Goal: Task Accomplishment & Management: Manage account settings

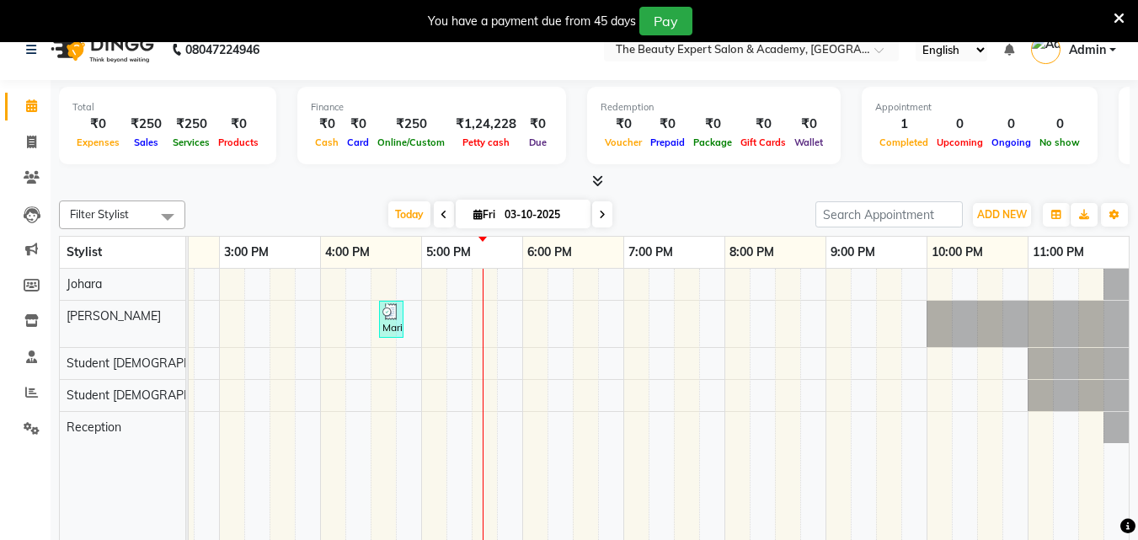
scroll to position [42, 0]
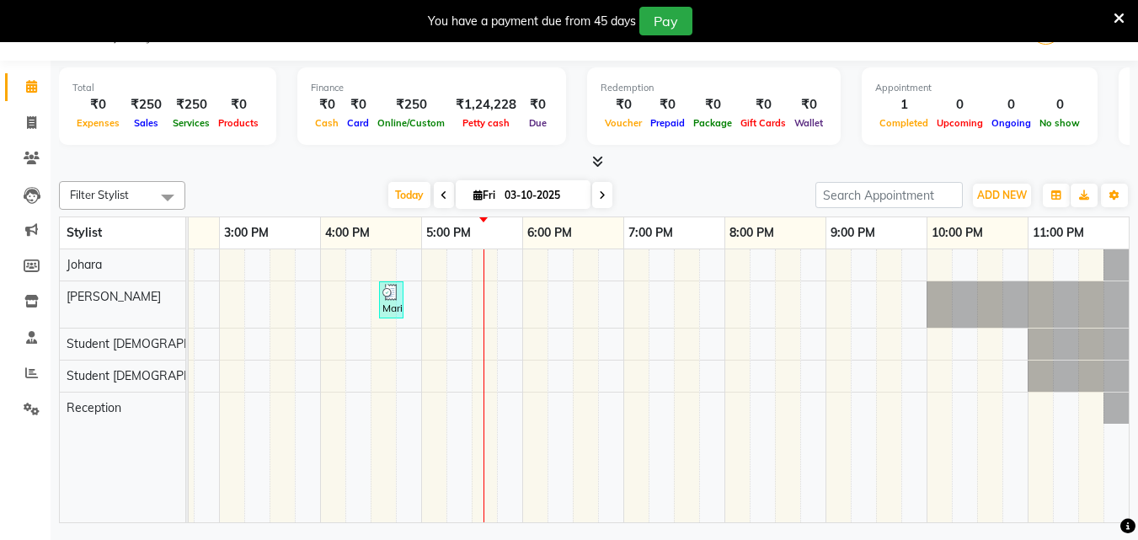
click at [477, 261] on div "Mariyam LJ, TK01, 04:35 PM-04:50 PM, Hair Treatments - Head Massage With Olive …" at bounding box center [270, 385] width 1718 height 273
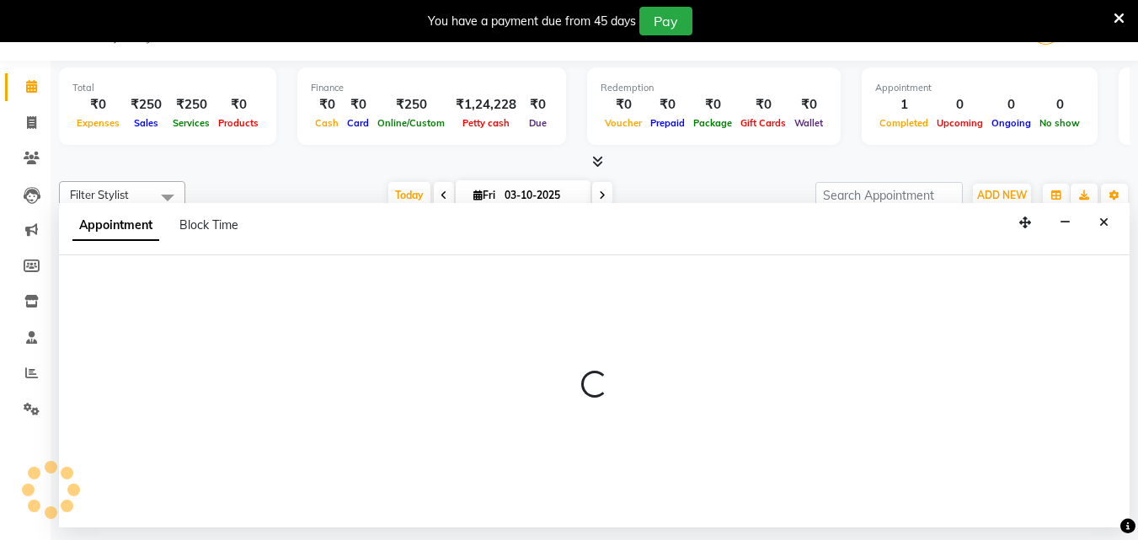
select select "9674"
select select "tentative"
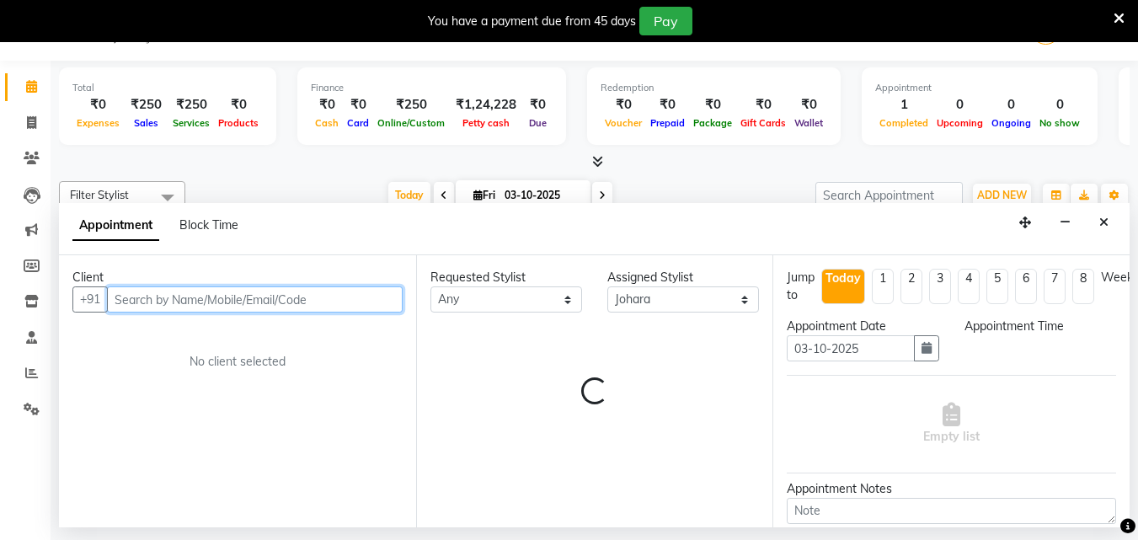
select select "1050"
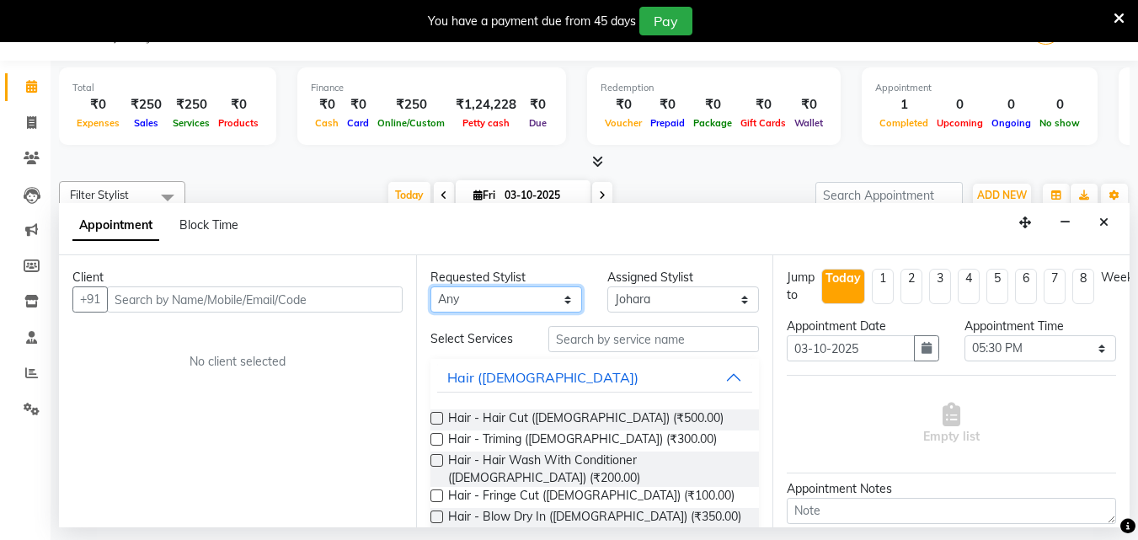
click at [552, 296] on select "Any [PERSON_NAME] Reception Student [DEMOGRAPHIC_DATA] Student [DEMOGRAPHIC_DAT…" at bounding box center [506, 299] width 152 height 26
select select "9674"
click at [430, 286] on select "Any [PERSON_NAME] Reception Student [DEMOGRAPHIC_DATA] Student [DEMOGRAPHIC_DAT…" at bounding box center [506, 299] width 152 height 26
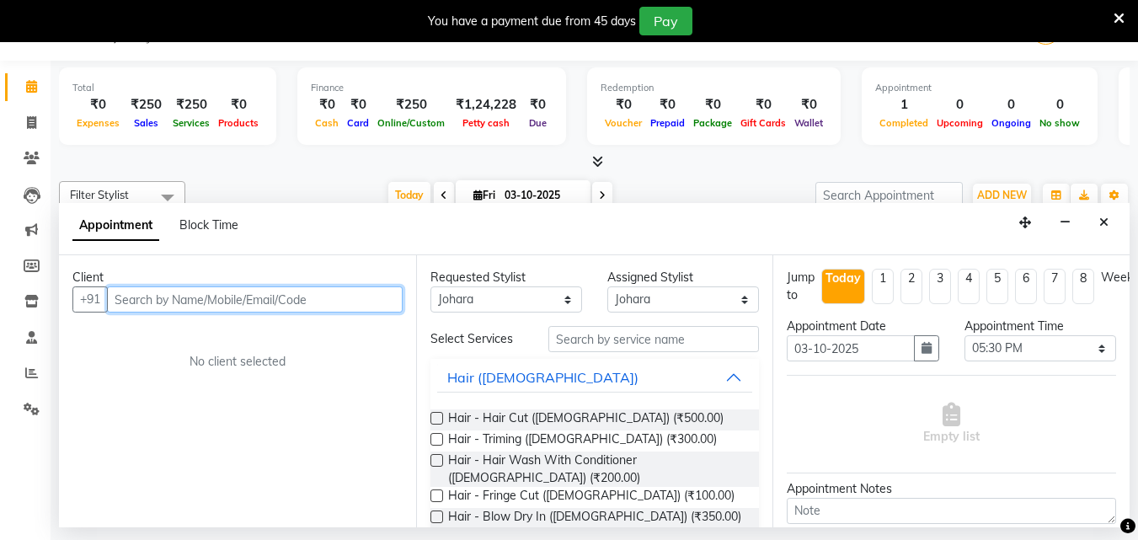
click at [314, 301] on input "text" at bounding box center [255, 299] width 296 height 26
click at [281, 294] on input "text" at bounding box center [255, 299] width 296 height 26
click at [280, 294] on input "text" at bounding box center [255, 299] width 296 height 26
click at [258, 301] on input "text" at bounding box center [255, 299] width 296 height 26
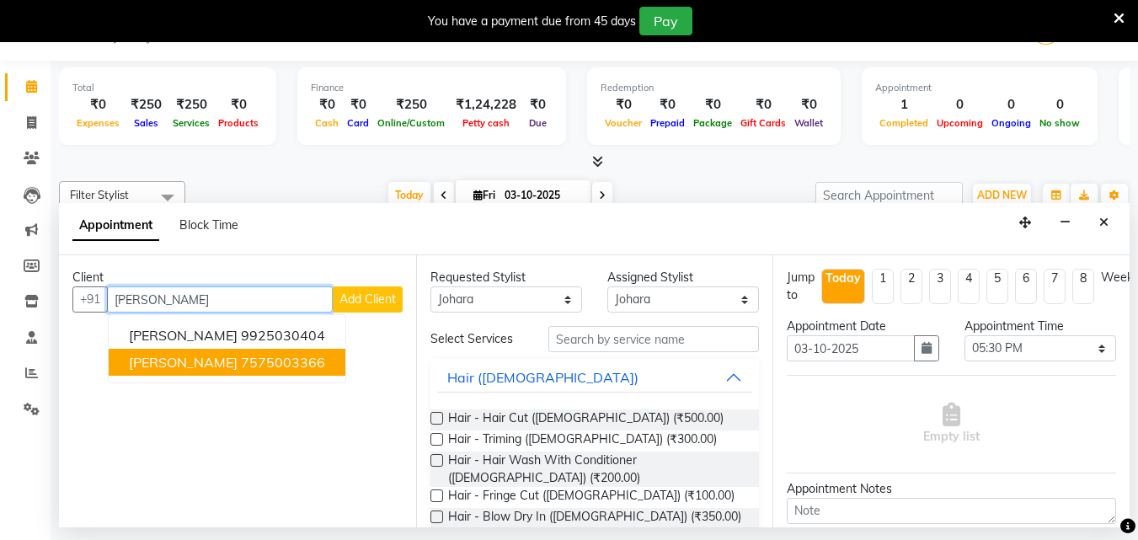
click at [171, 364] on span "[PERSON_NAME]" at bounding box center [183, 362] width 109 height 17
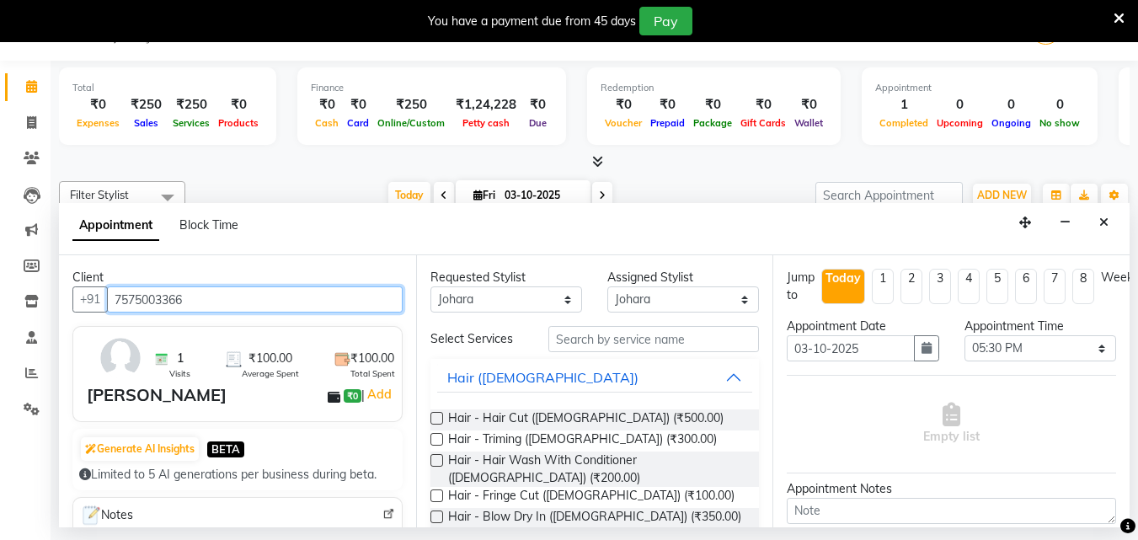
type input "7575003366"
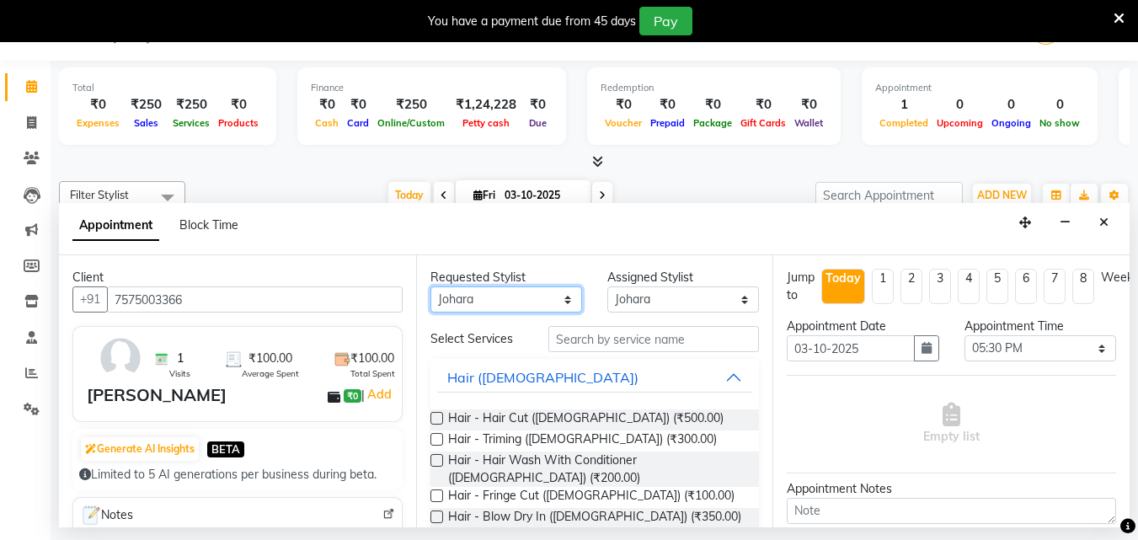
click at [515, 304] on select "Any [PERSON_NAME] Reception Student [DEMOGRAPHIC_DATA] Student [DEMOGRAPHIC_DAT…" at bounding box center [506, 299] width 152 height 26
click at [520, 298] on select "Any [PERSON_NAME] Reception Student [DEMOGRAPHIC_DATA] Student [DEMOGRAPHIC_DAT…" at bounding box center [506, 299] width 152 height 26
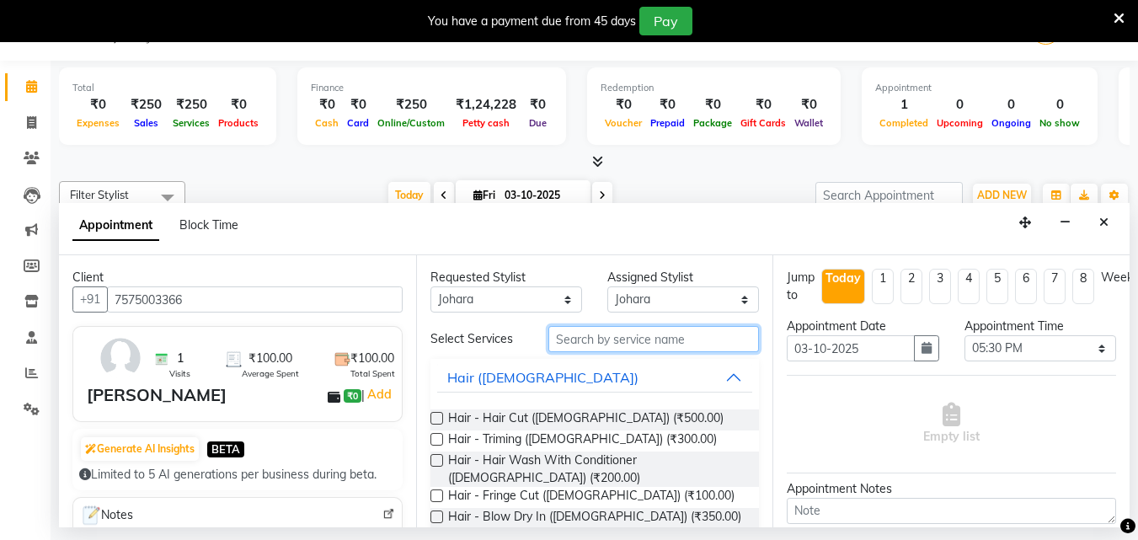
click at [579, 333] on input "text" at bounding box center [653, 339] width 211 height 26
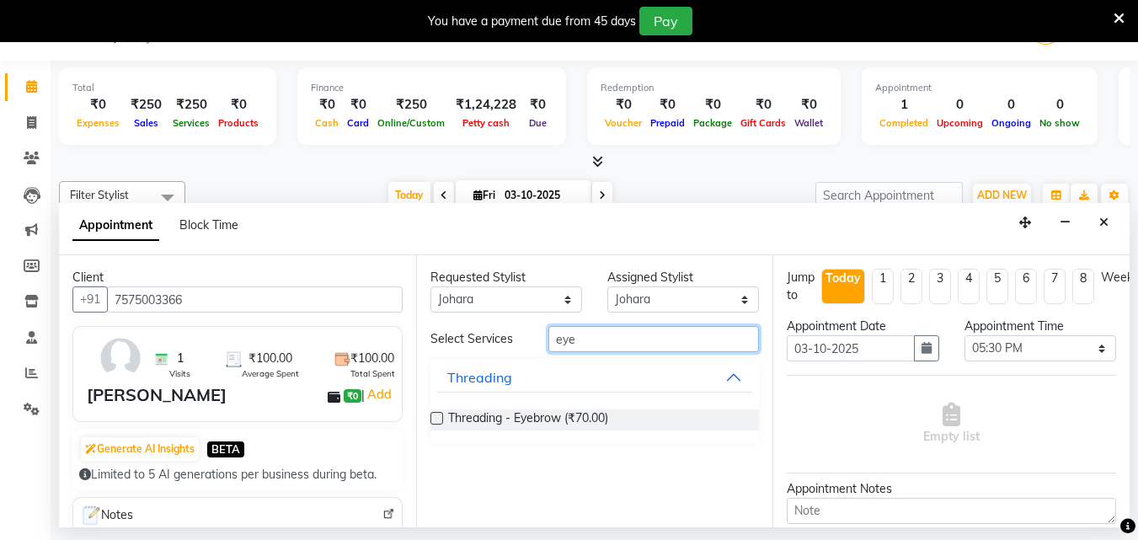
type input "eye"
click at [435, 423] on label at bounding box center [436, 418] width 13 height 13
click at [435, 423] on input "checkbox" at bounding box center [435, 419] width 11 height 11
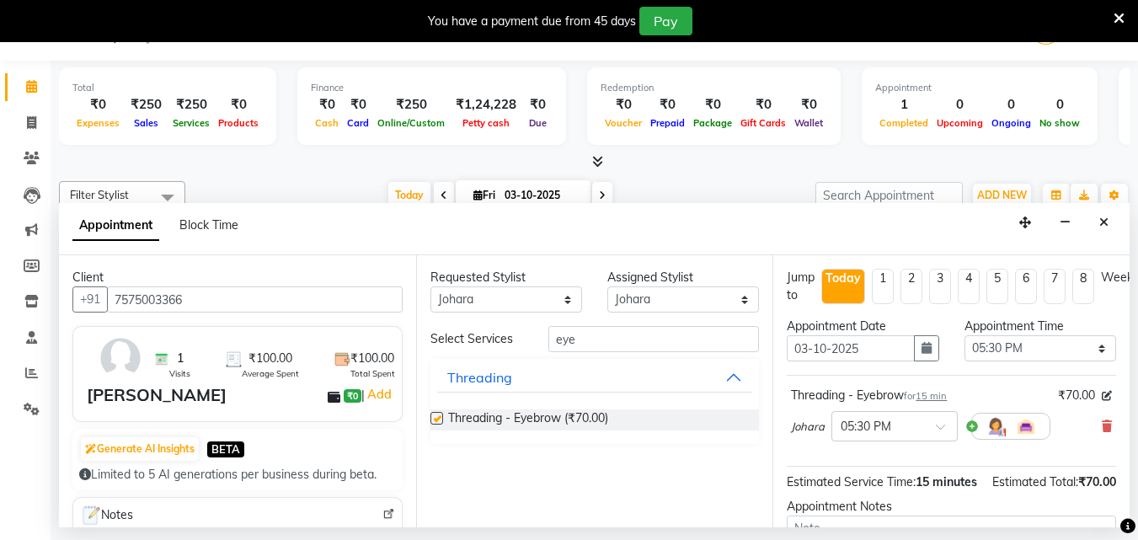
checkbox input "false"
click at [1133, 500] on div "Total ₹0 Expenses ₹250 Sales ₹250 Services ₹0 Products Finance ₹0 Cash ₹0 Card …" at bounding box center [594, 294] width 1087 height 467
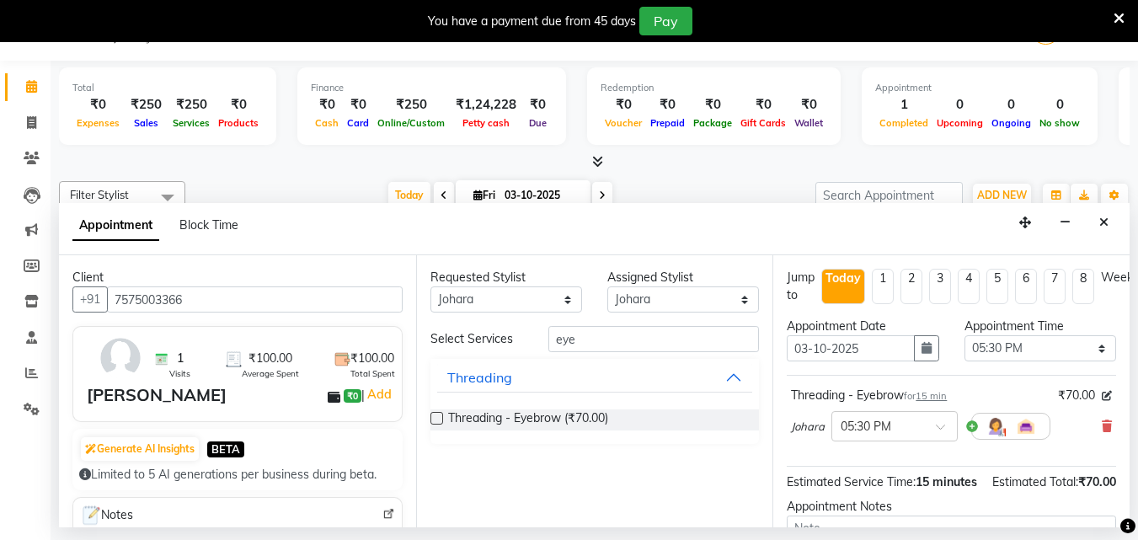
scroll to position [201, 0]
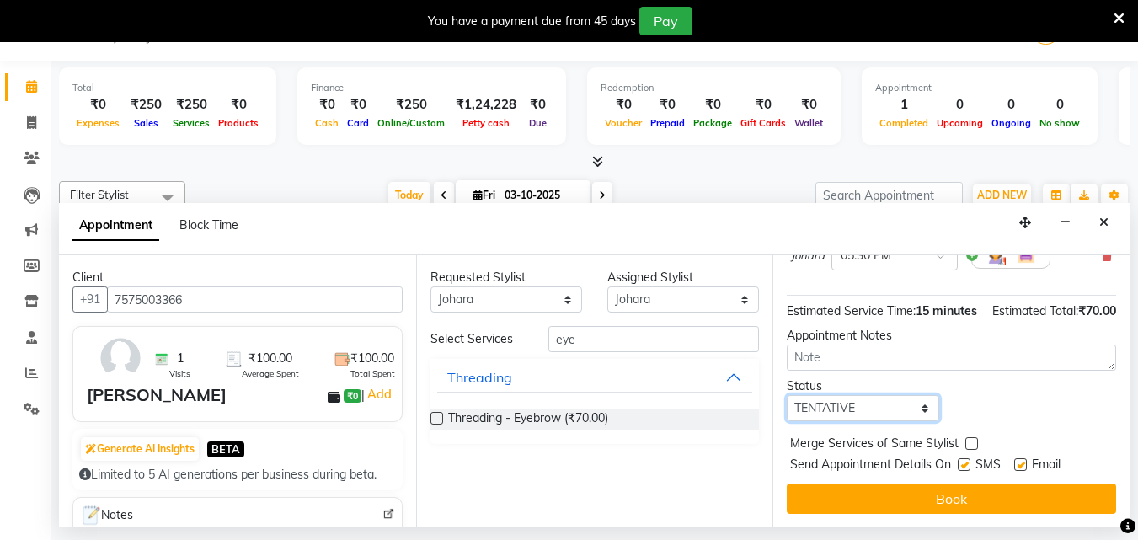
click at [915, 395] on select "Select TENTATIVE CONFIRM CHECK-IN UPCOMING" at bounding box center [863, 408] width 152 height 26
select select "confirm booking"
click at [787, 395] on select "Select TENTATIVE CONFIRM CHECK-IN UPCOMING" at bounding box center [863, 408] width 152 height 26
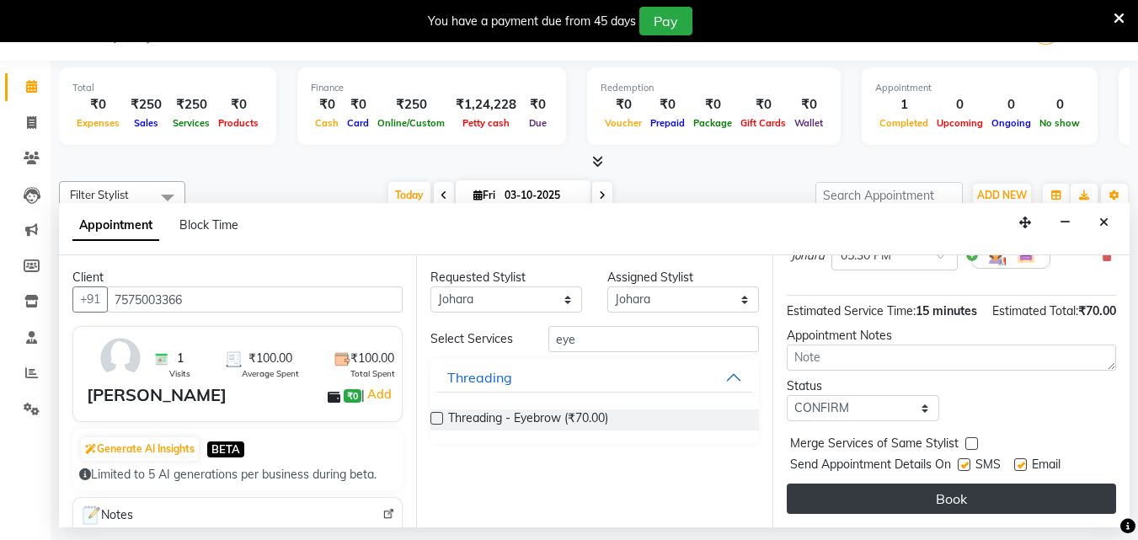
click at [946, 486] on button "Book" at bounding box center [951, 498] width 329 height 30
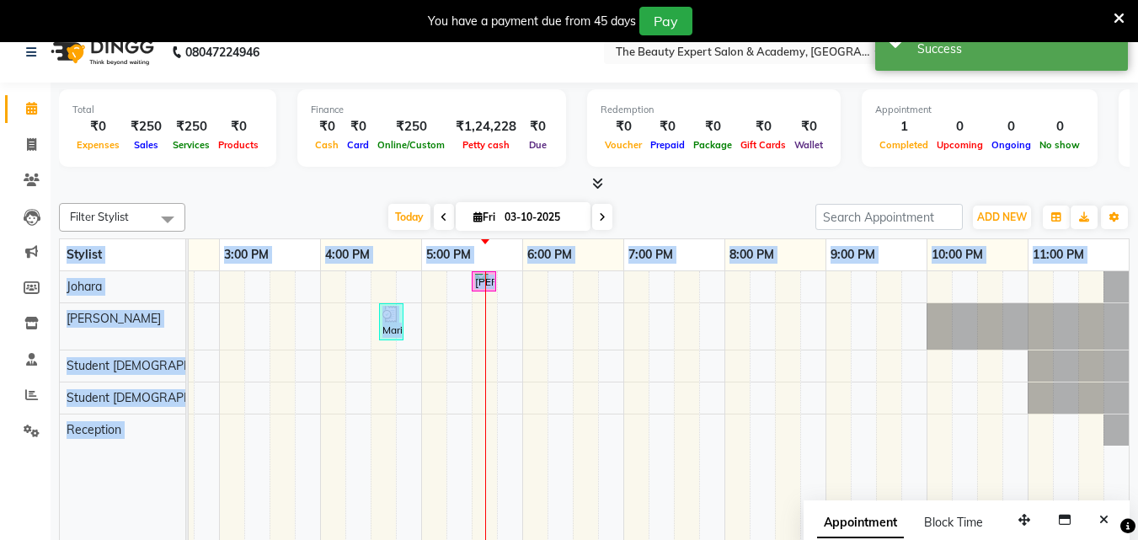
scroll to position [0, 0]
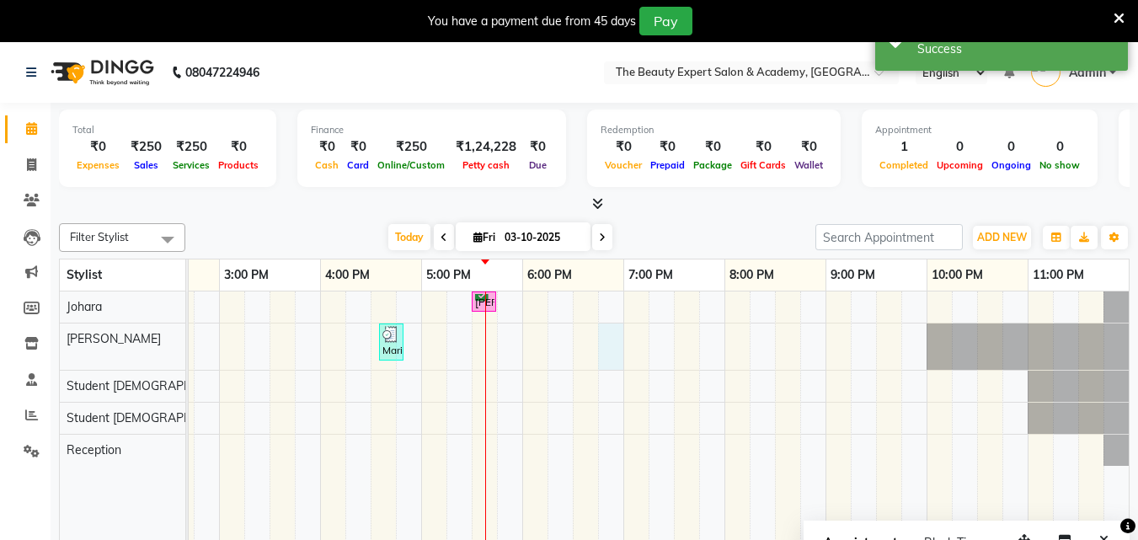
click at [604, 327] on div "[PERSON_NAME], TK02, 05:30 PM-05:45 PM, Threading - Eyebrow Mariyam LJ, TK01, 0…" at bounding box center [270, 427] width 1718 height 273
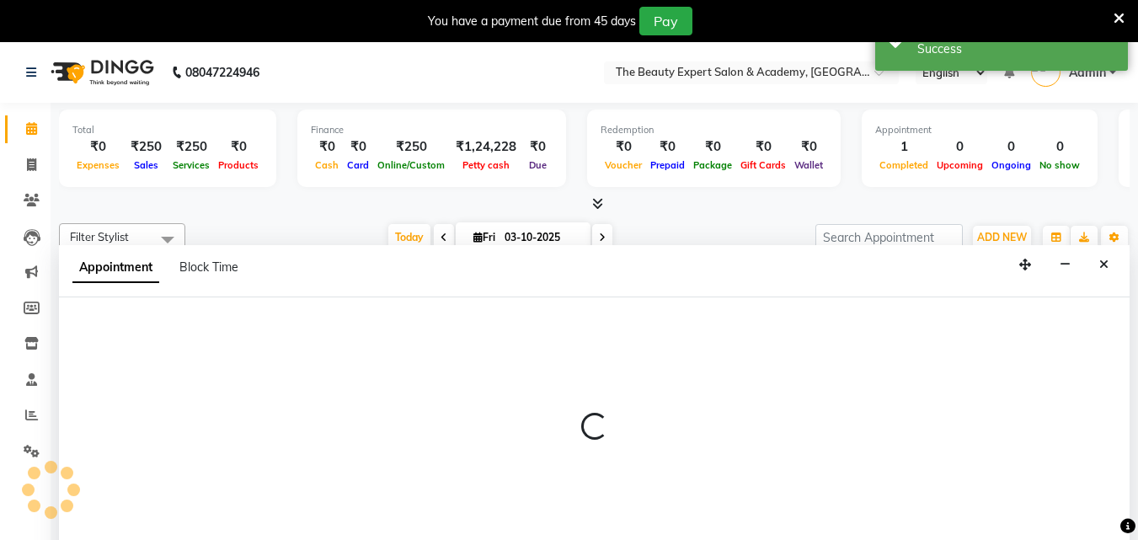
scroll to position [42, 0]
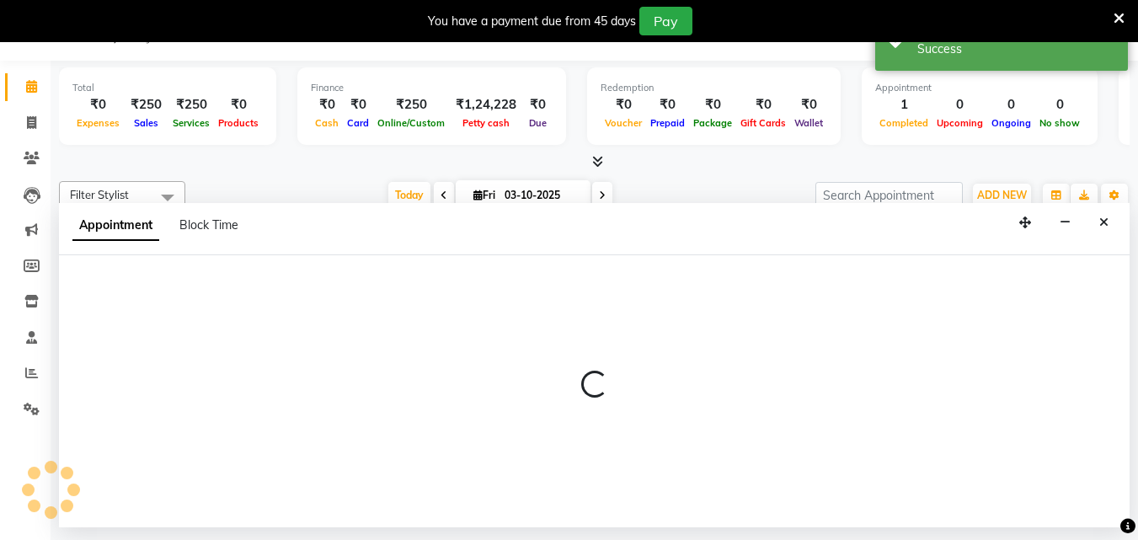
select select "9675"
select select "tentative"
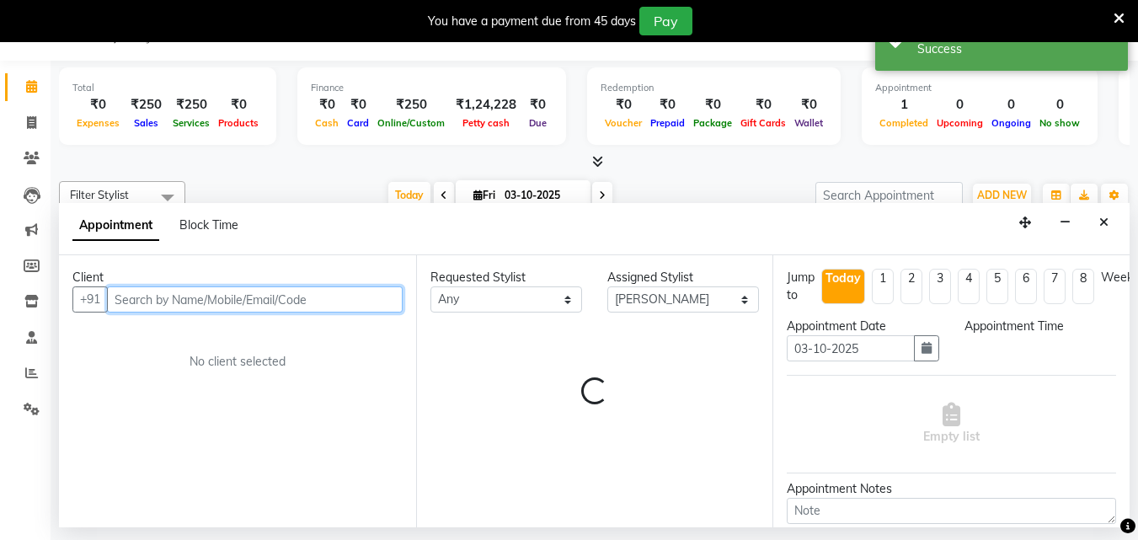
select select "1125"
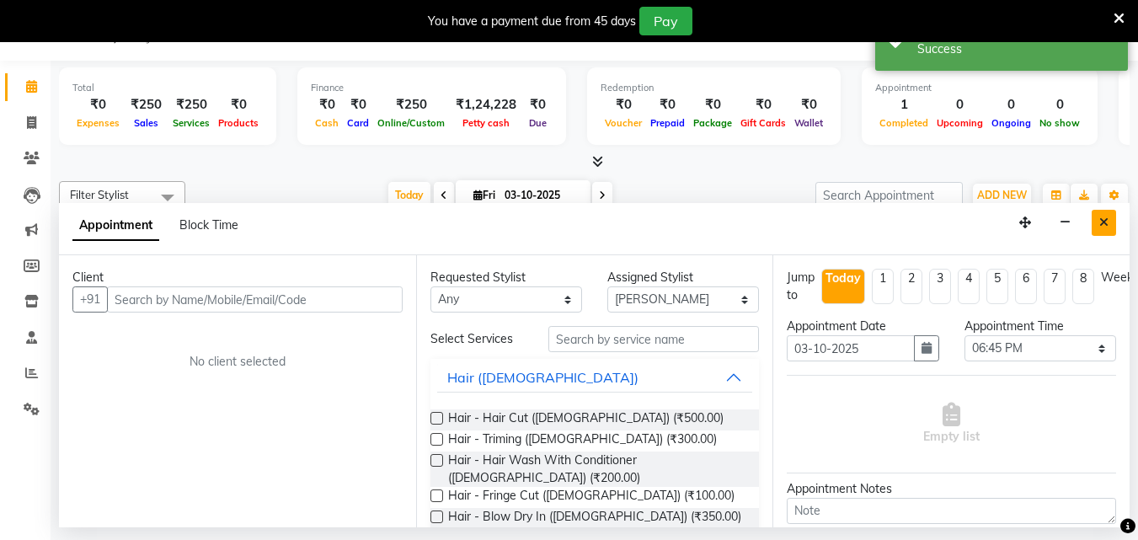
click at [1102, 217] on icon "Close" at bounding box center [1103, 222] width 9 height 12
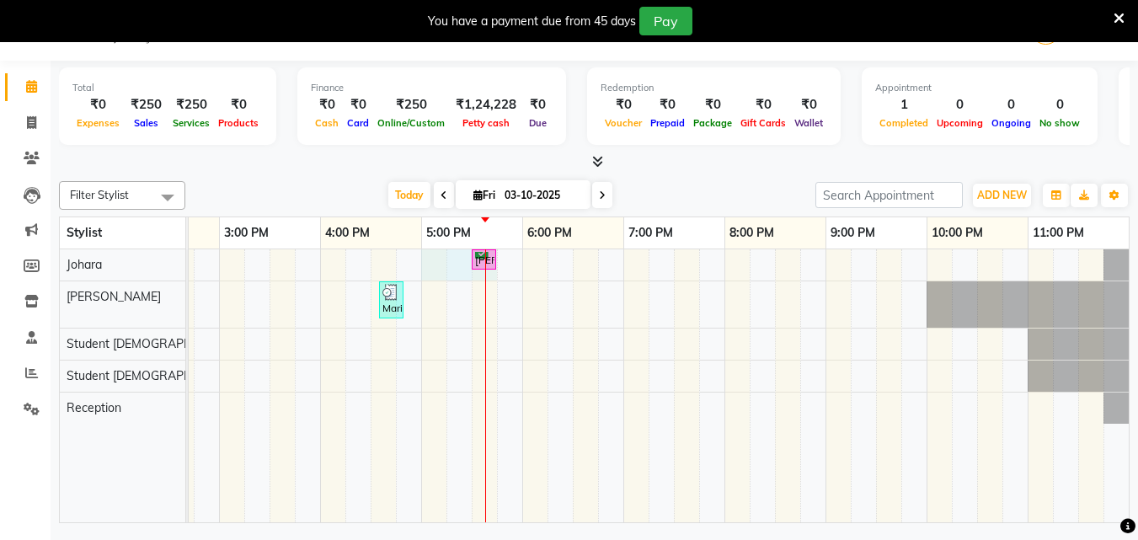
drag, startPoint x: 473, startPoint y: 260, endPoint x: 437, endPoint y: 255, distance: 36.6
click at [437, 255] on div "[PERSON_NAME], TK02, 05:30 PM-05:45 PM, Threading - Eyebrow Mariyam LJ, TK01, 0…" at bounding box center [270, 385] width 1718 height 273
select select "9674"
select select "1020"
select select "tentative"
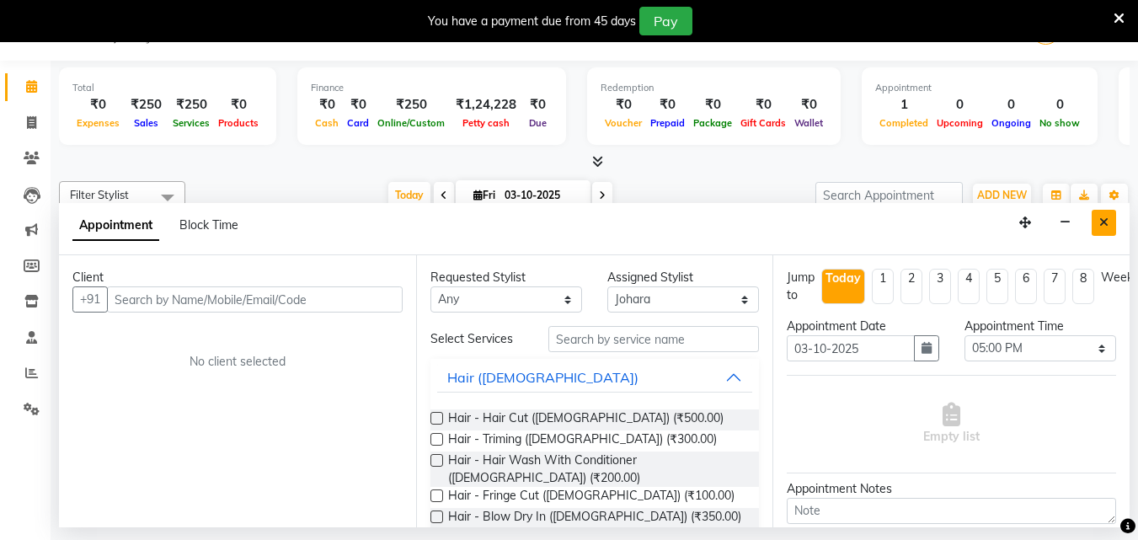
click at [1106, 220] on icon "Close" at bounding box center [1103, 222] width 9 height 12
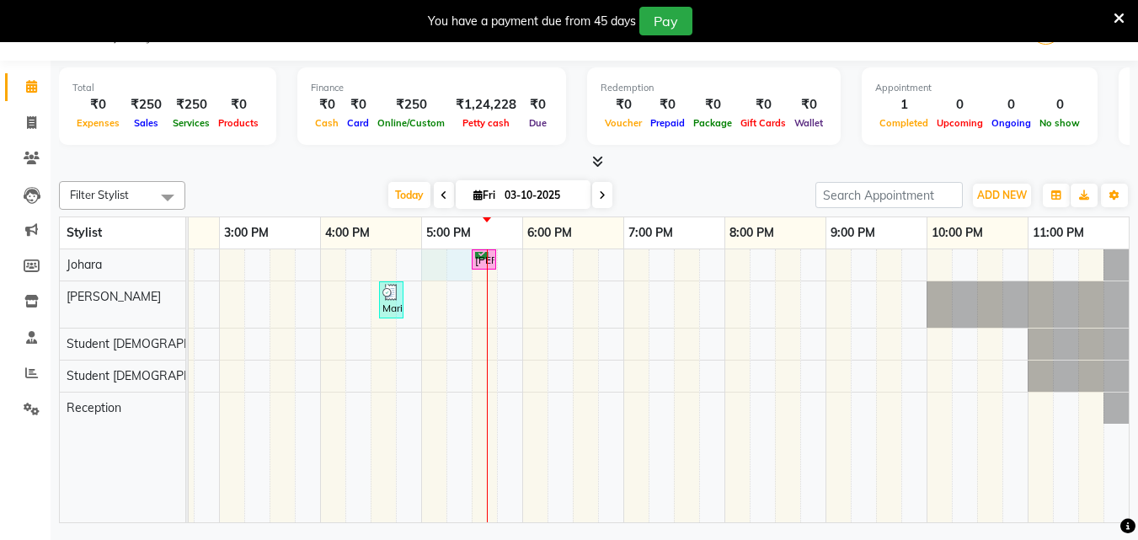
drag, startPoint x: 458, startPoint y: 259, endPoint x: 423, endPoint y: 259, distance: 35.4
click at [423, 259] on div "[PERSON_NAME], TK02, 05:30 PM-05:45 PM, Threading - Eyebrow Mariyam LJ, TK01, 0…" at bounding box center [270, 385] width 1718 height 273
select select "9674"
select select "tentative"
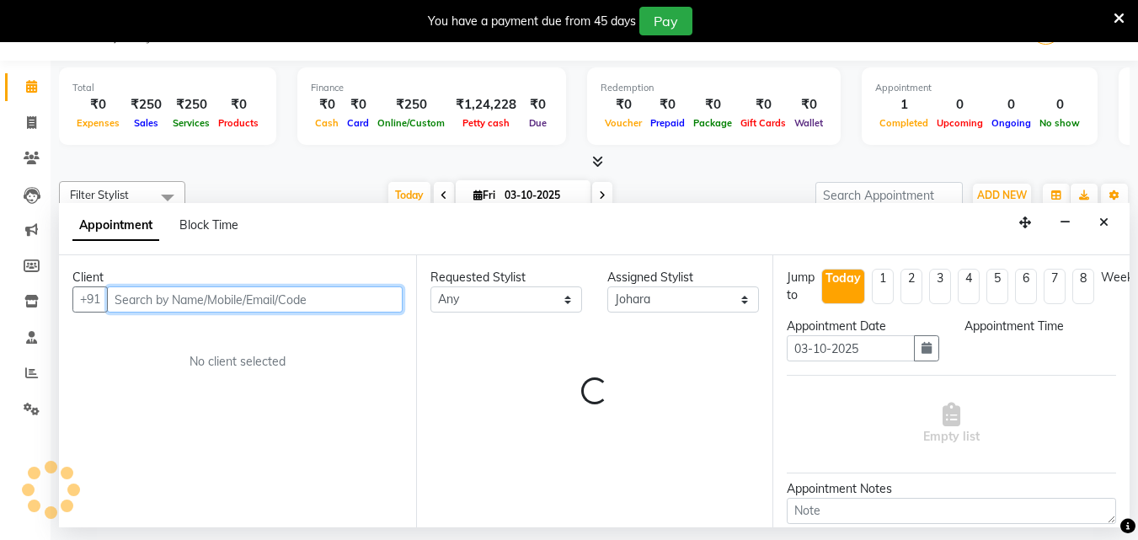
select select "1020"
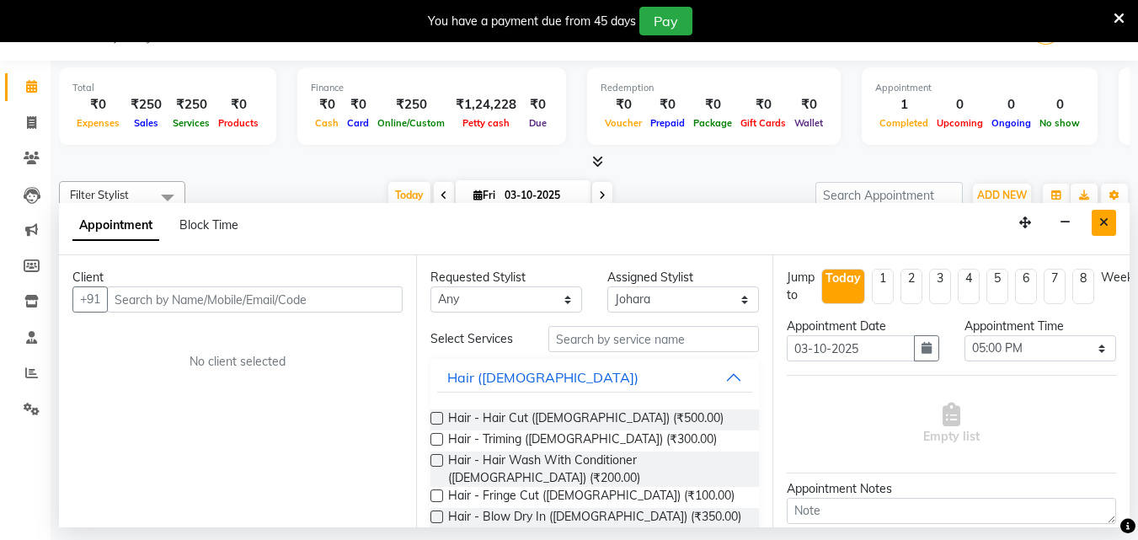
click at [1103, 222] on icon "Close" at bounding box center [1103, 222] width 9 height 12
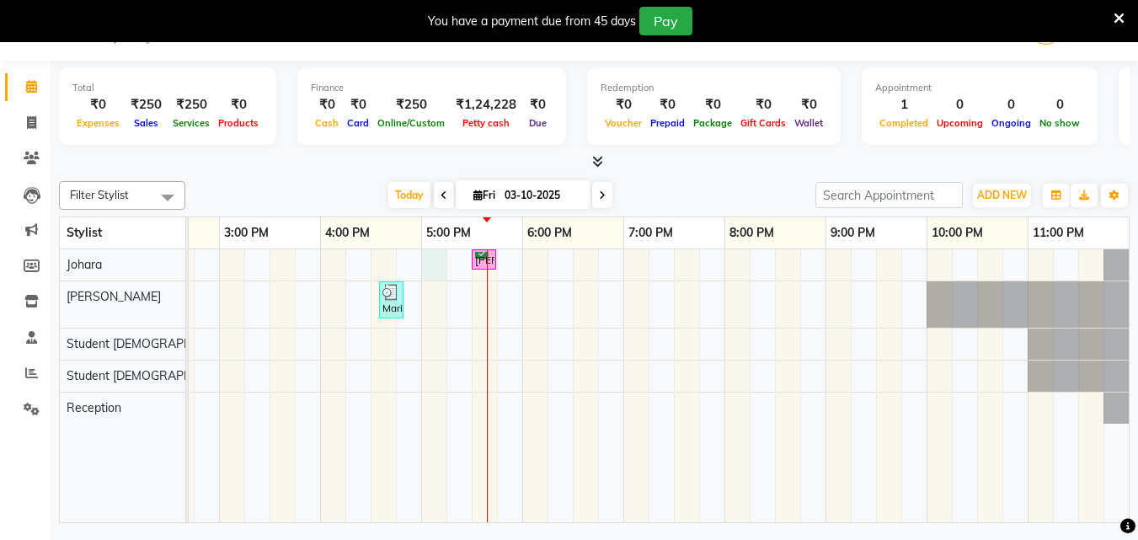
click at [435, 260] on div "[PERSON_NAME], TK02, 05:30 PM-05:45 PM, Threading - Eyebrow Mariyam LJ, TK01, 0…" at bounding box center [270, 385] width 1718 height 273
select select "9674"
select select "tentative"
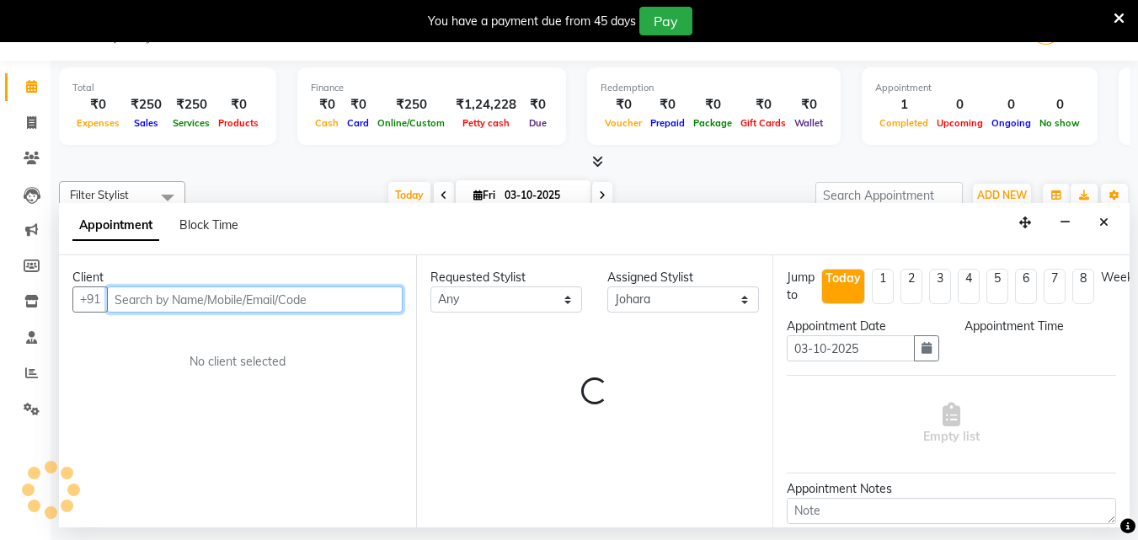
select select "1020"
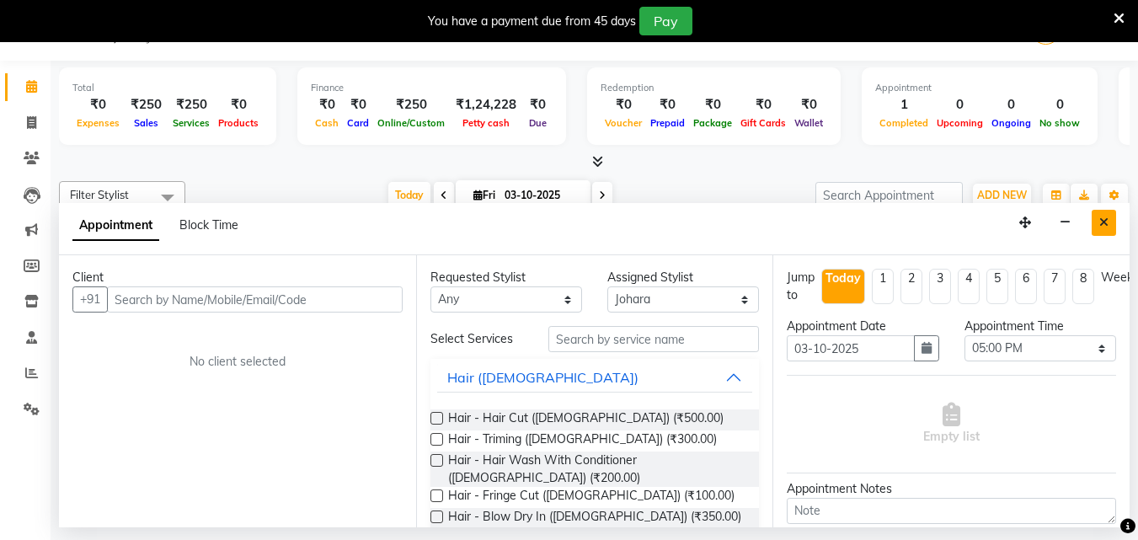
click at [1104, 225] on icon "Close" at bounding box center [1103, 222] width 9 height 12
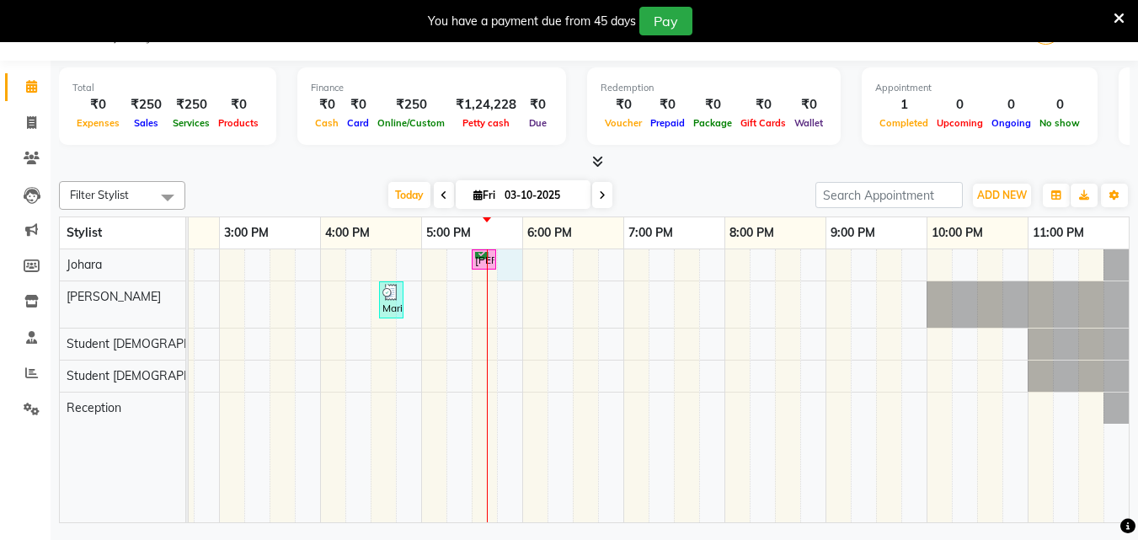
click at [504, 258] on div "[PERSON_NAME], TK02, 05:30 PM-05:45 PM, Threading - Eyebrow Mariyam LJ, TK01, 0…" at bounding box center [270, 385] width 1718 height 273
select select "9674"
select select "tentative"
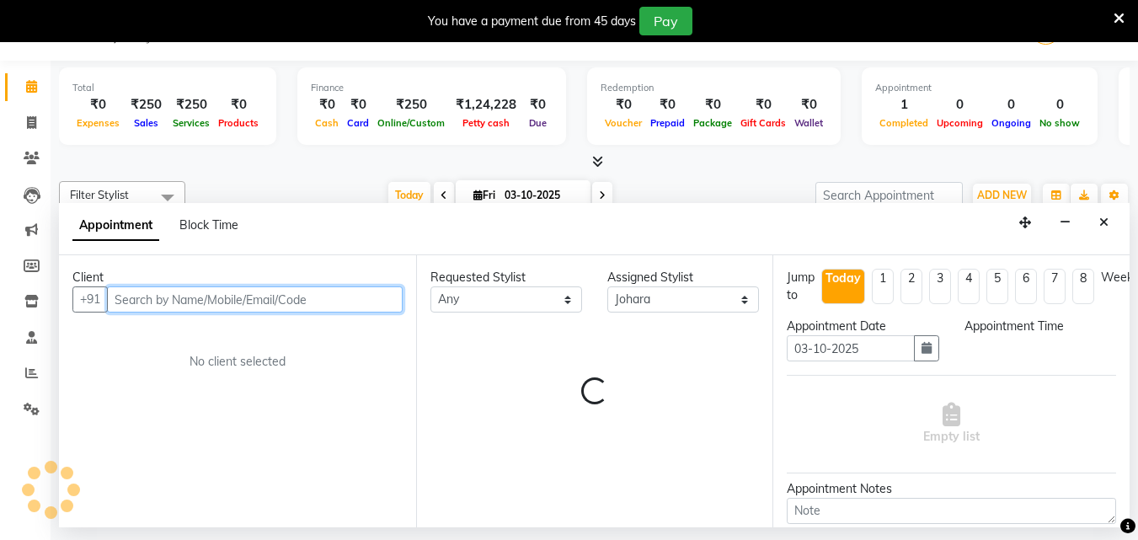
select select "1065"
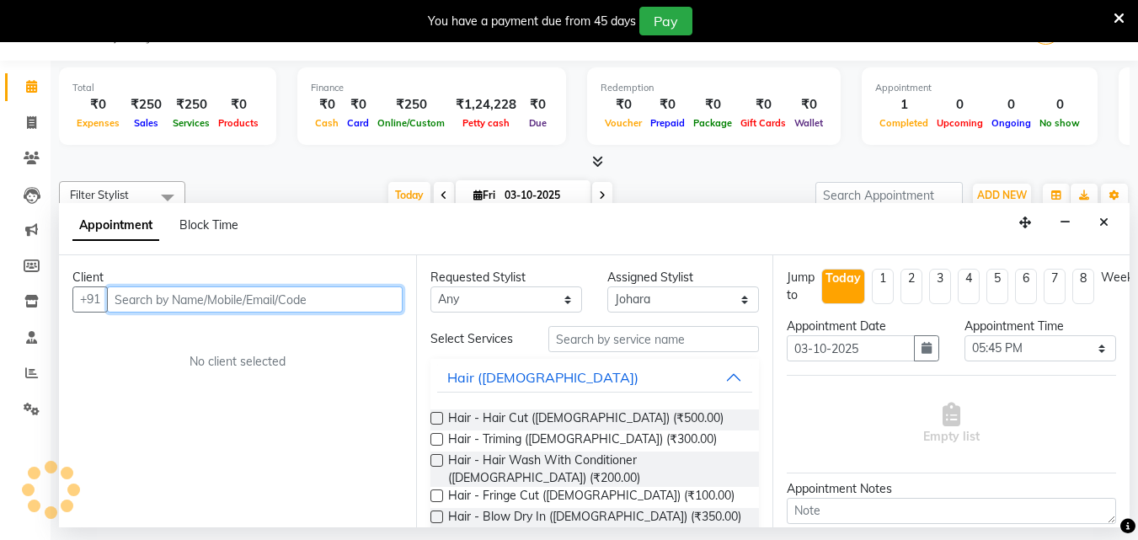
click at [283, 300] on input "text" at bounding box center [255, 299] width 296 height 26
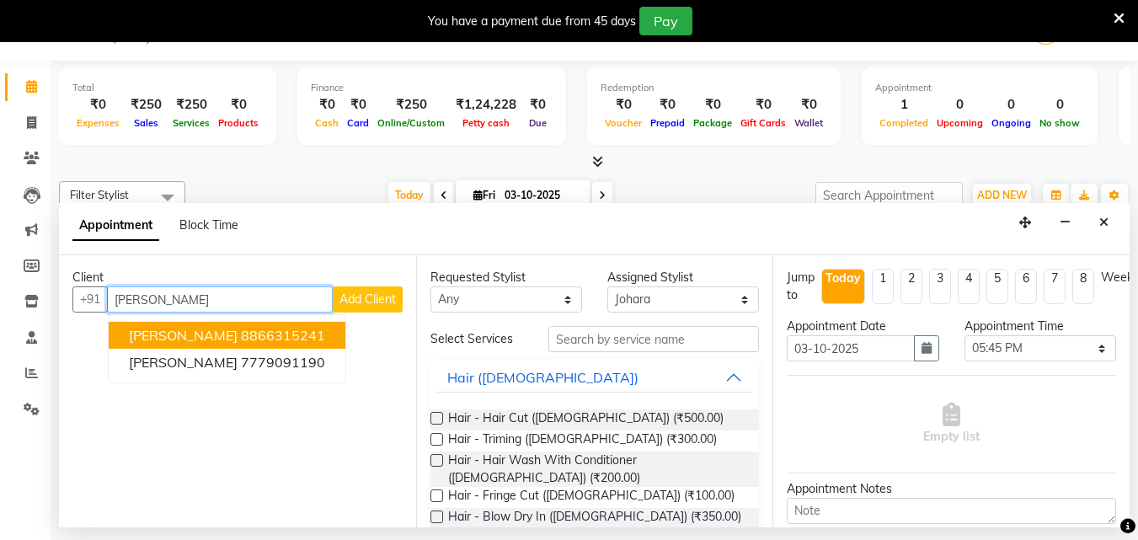
click at [259, 337] on ngb-highlight "8866315241" at bounding box center [283, 335] width 84 height 17
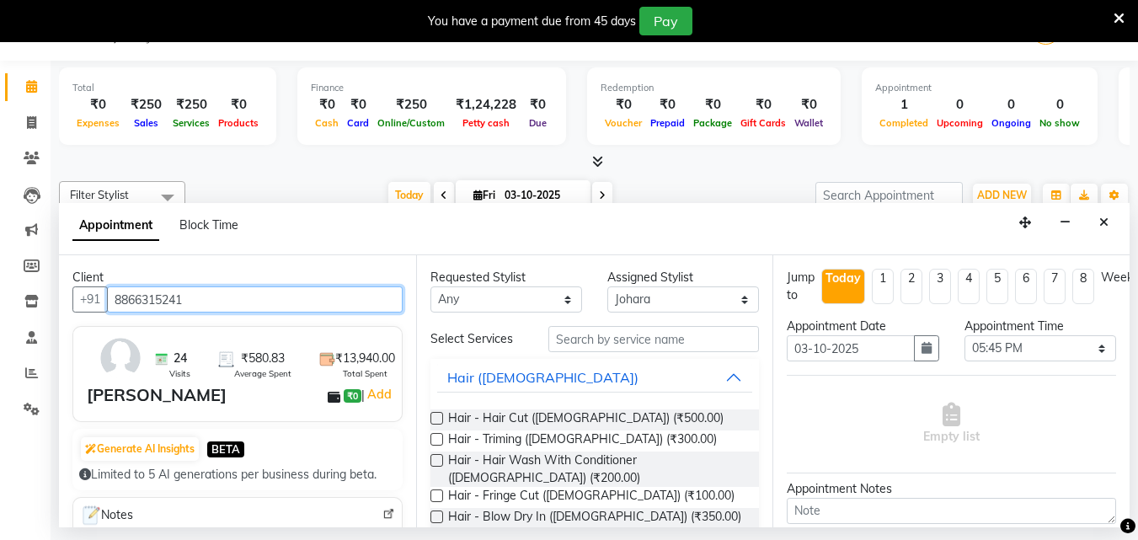
type input "8866315241"
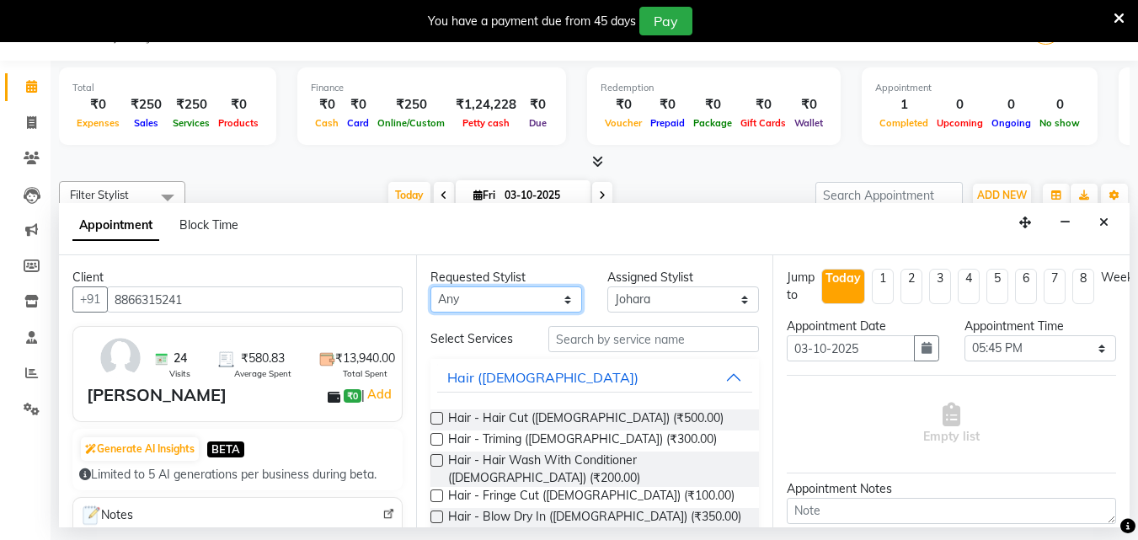
click at [539, 301] on select "Any [PERSON_NAME] Reception Student [DEMOGRAPHIC_DATA] Student [DEMOGRAPHIC_DAT…" at bounding box center [506, 299] width 152 height 26
select select "9674"
click at [430, 286] on select "Any [PERSON_NAME] Reception Student [DEMOGRAPHIC_DATA] Student [DEMOGRAPHIC_DAT…" at bounding box center [506, 299] width 152 height 26
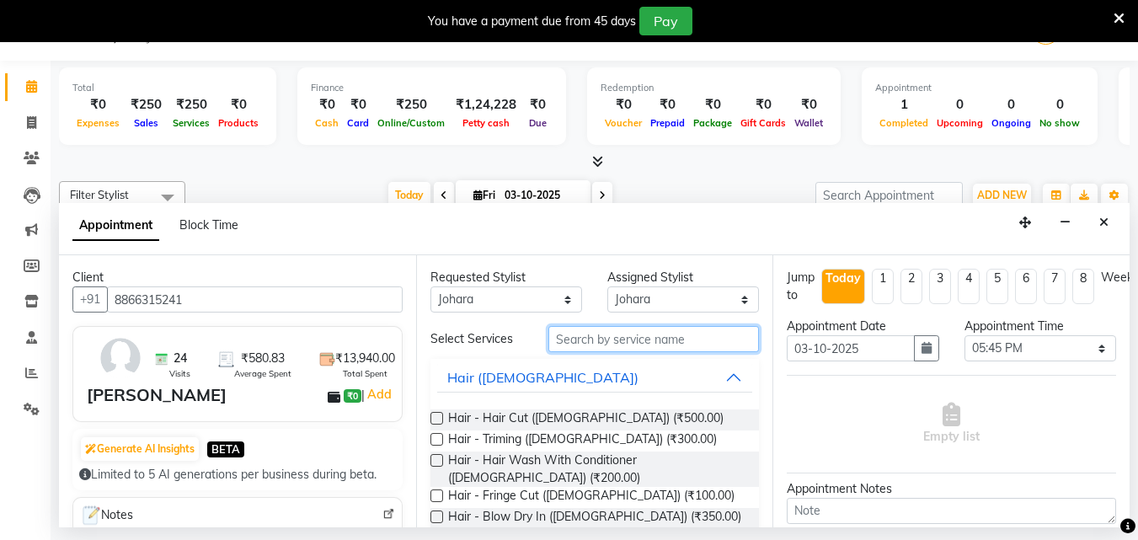
click at [572, 340] on input "text" at bounding box center [653, 339] width 211 height 26
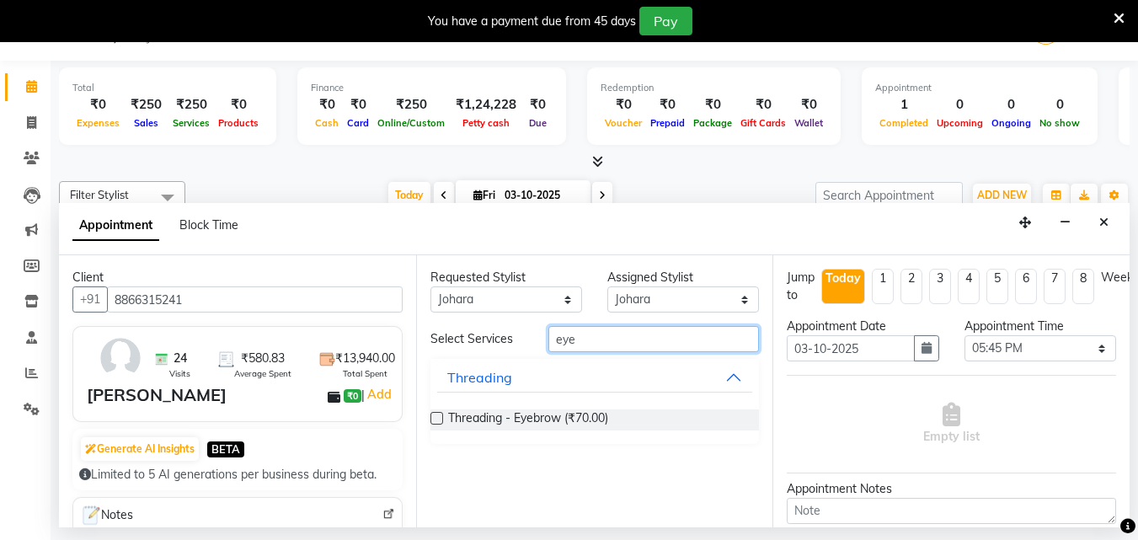
type input "eye"
click at [438, 414] on label at bounding box center [436, 418] width 13 height 13
click at [438, 414] on input "checkbox" at bounding box center [435, 419] width 11 height 11
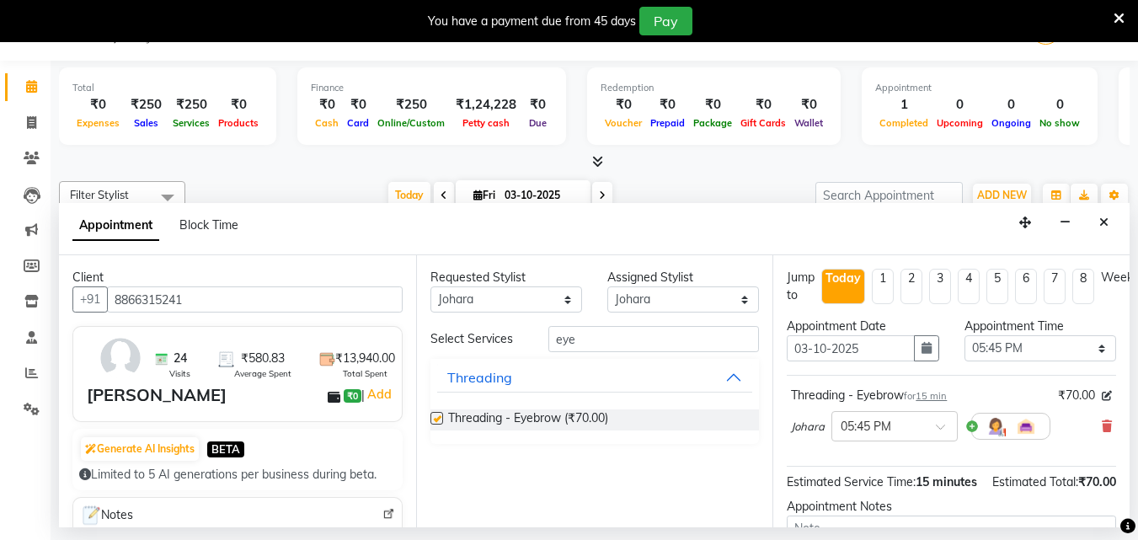
checkbox input "false"
click at [580, 331] on input "eye" at bounding box center [653, 339] width 211 height 26
type input "e"
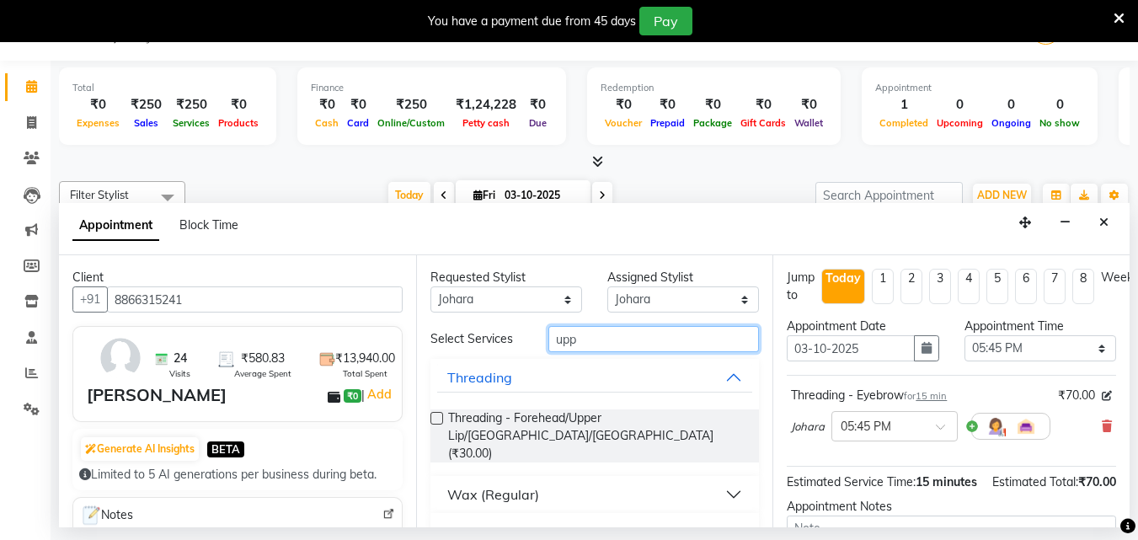
type input "upp"
click at [719, 516] on button "Wax (Brazilian)" at bounding box center [595, 531] width 316 height 30
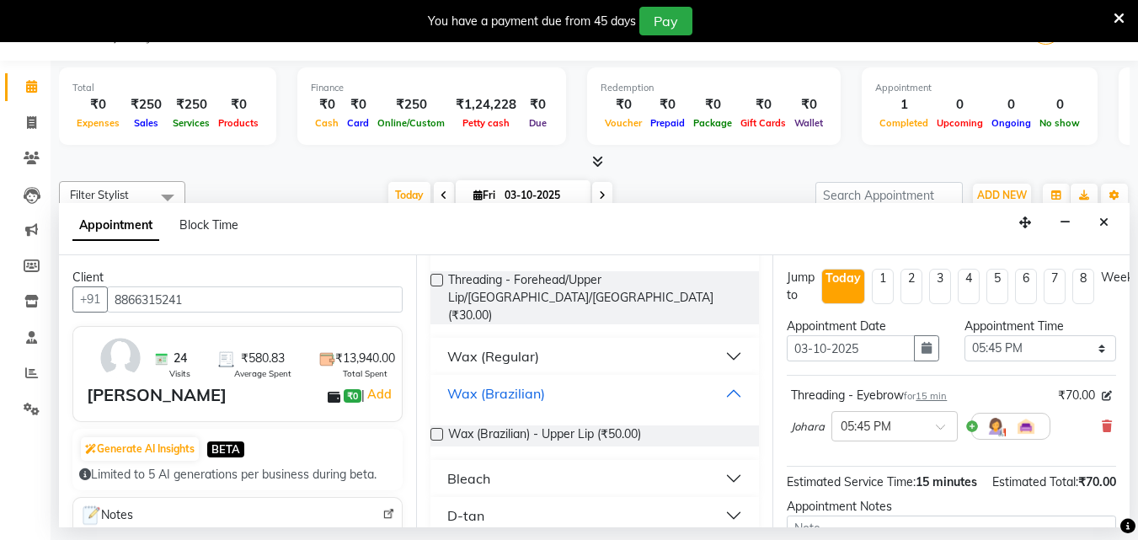
scroll to position [141, 0]
click at [437, 425] on label at bounding box center [436, 431] width 13 height 13
click at [437, 428] on input "checkbox" at bounding box center [435, 433] width 11 height 11
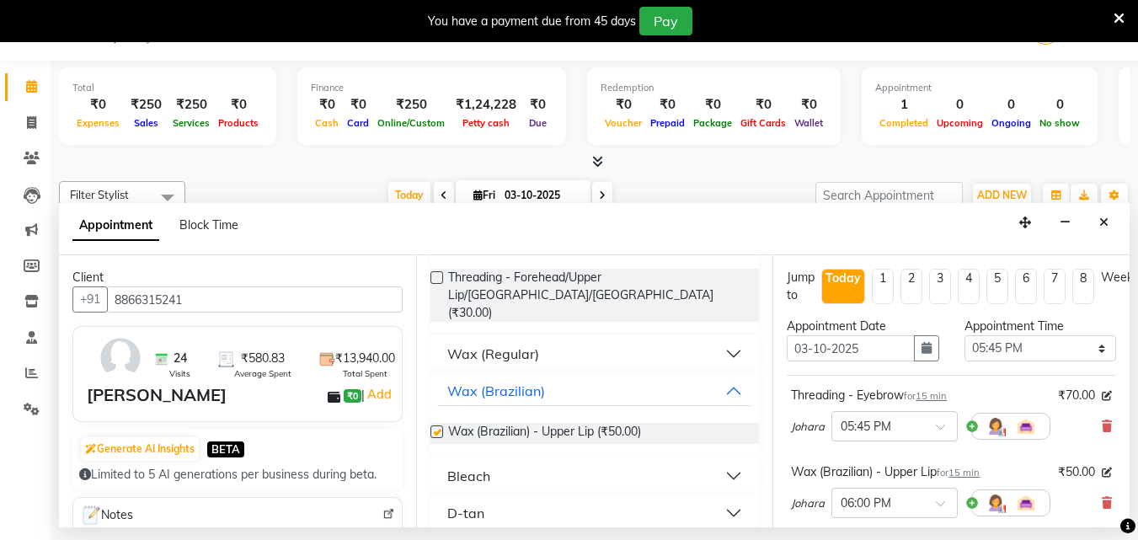
checkbox input "false"
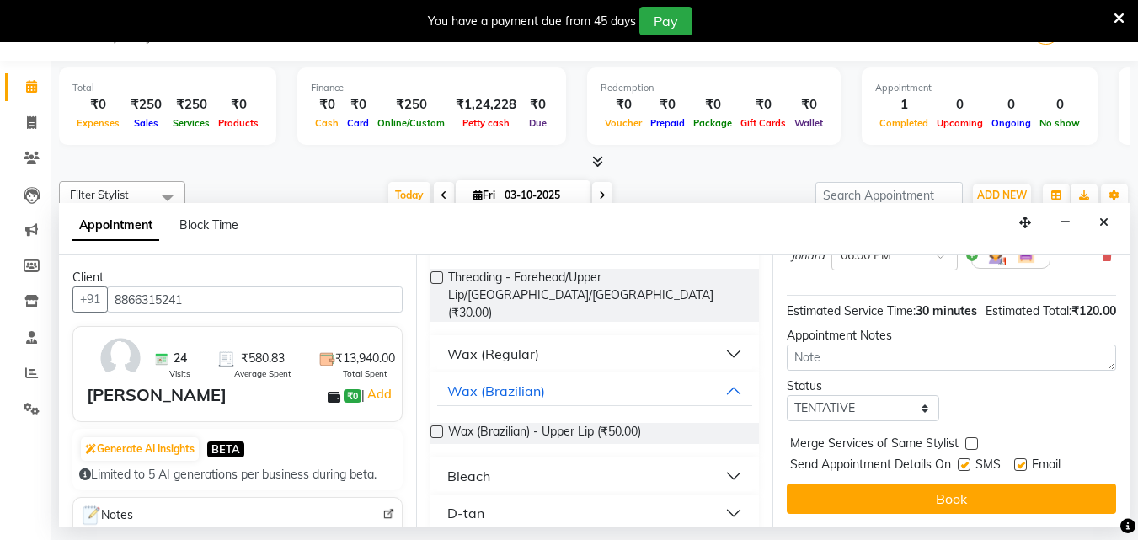
scroll to position [278, 0]
click at [874, 397] on select "Select TENTATIVE CONFIRM CHECK-IN UPCOMING" at bounding box center [863, 408] width 152 height 26
select select "confirm booking"
click at [787, 395] on select "Select TENTATIVE CONFIRM CHECK-IN UPCOMING" at bounding box center [863, 408] width 152 height 26
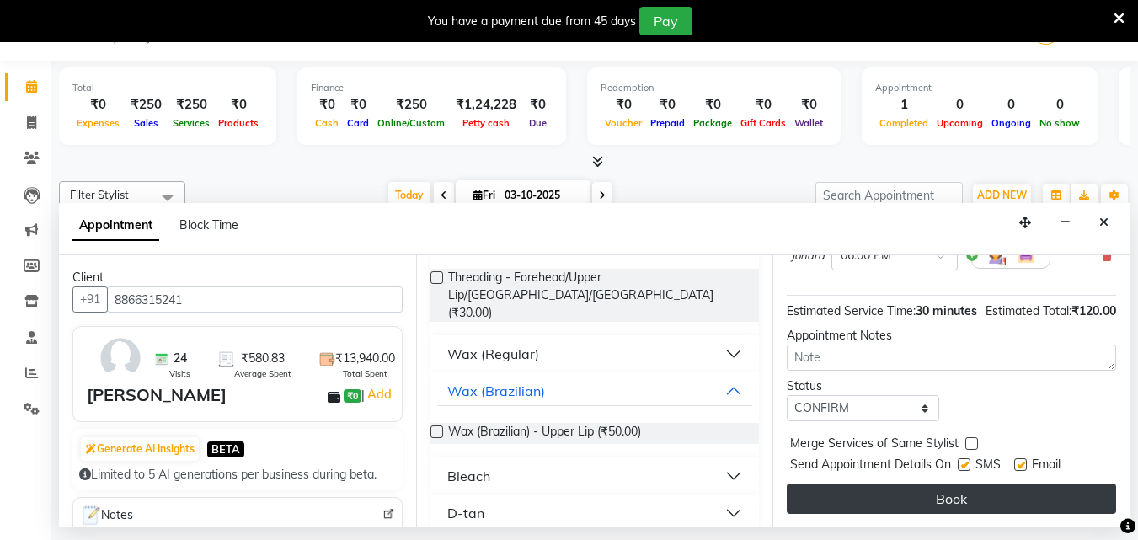
click at [912, 487] on button "Book" at bounding box center [951, 498] width 329 height 30
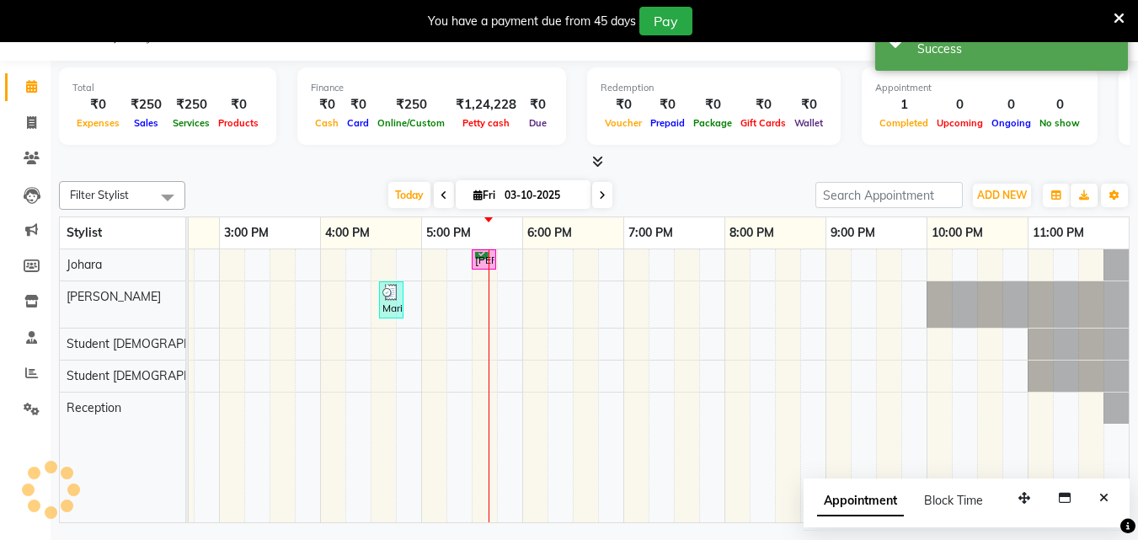
scroll to position [0, 0]
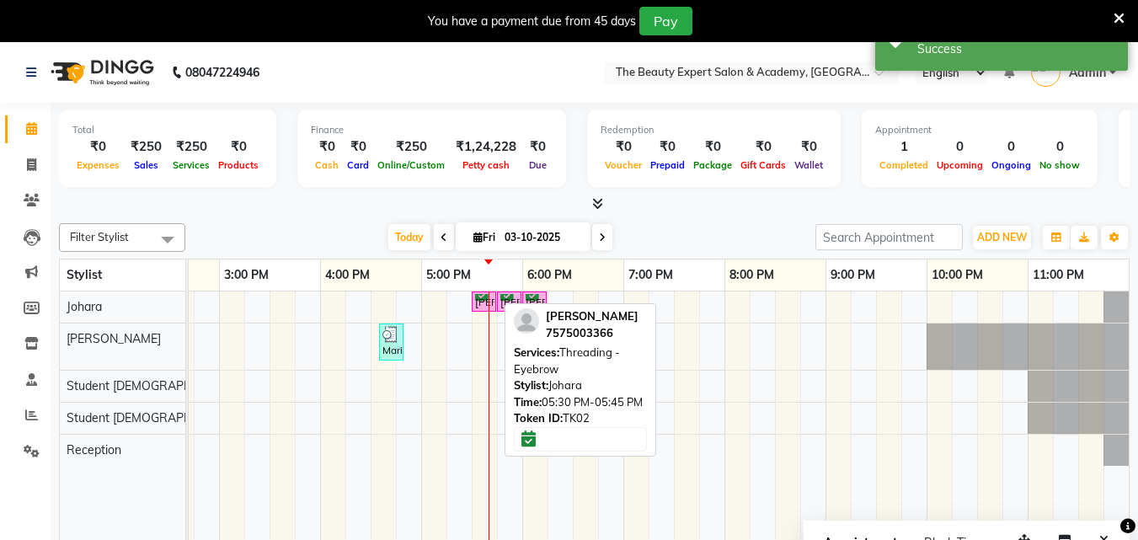
click at [483, 302] on div "[PERSON_NAME], TK02, 05:30 PM-05:45 PM, Threading - Eyebrow" at bounding box center [483, 302] width 21 height 16
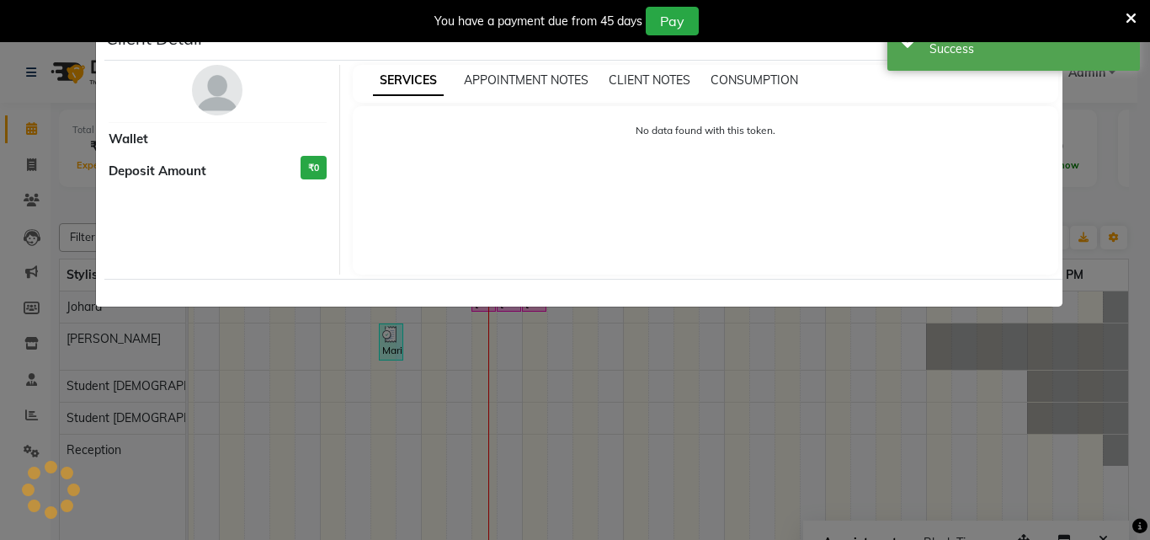
select select "6"
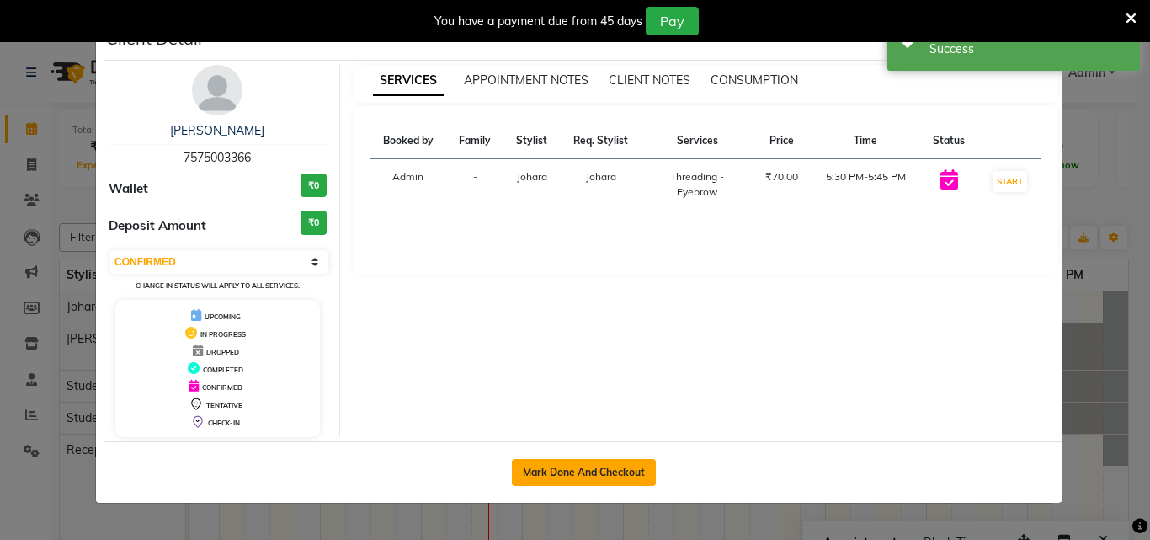
click at [589, 466] on button "Mark Done And Checkout" at bounding box center [584, 472] width 144 height 27
select select "service"
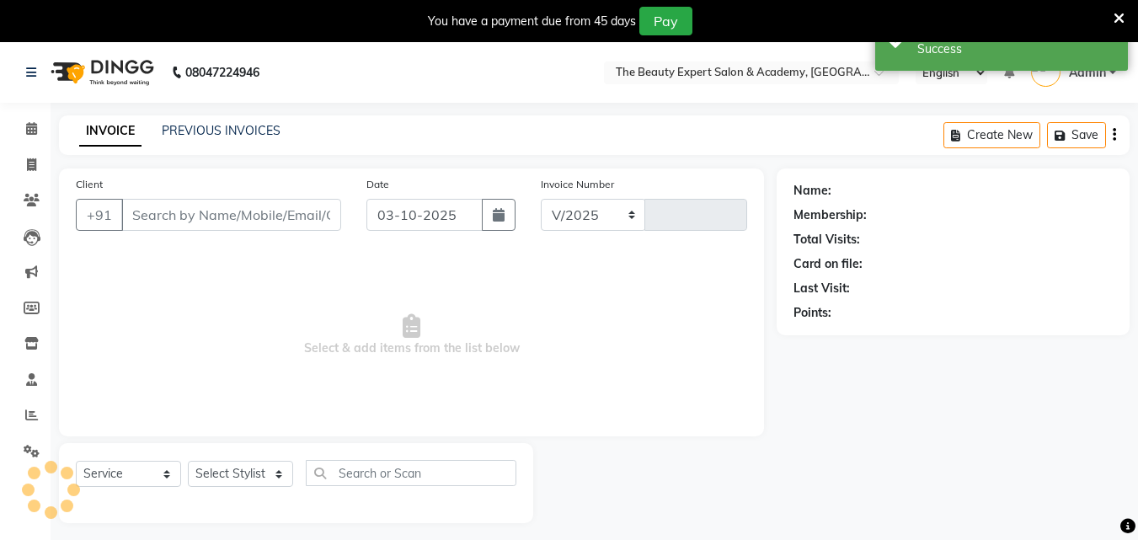
select select "655"
type input "0373"
type input "7575003366"
select select "9674"
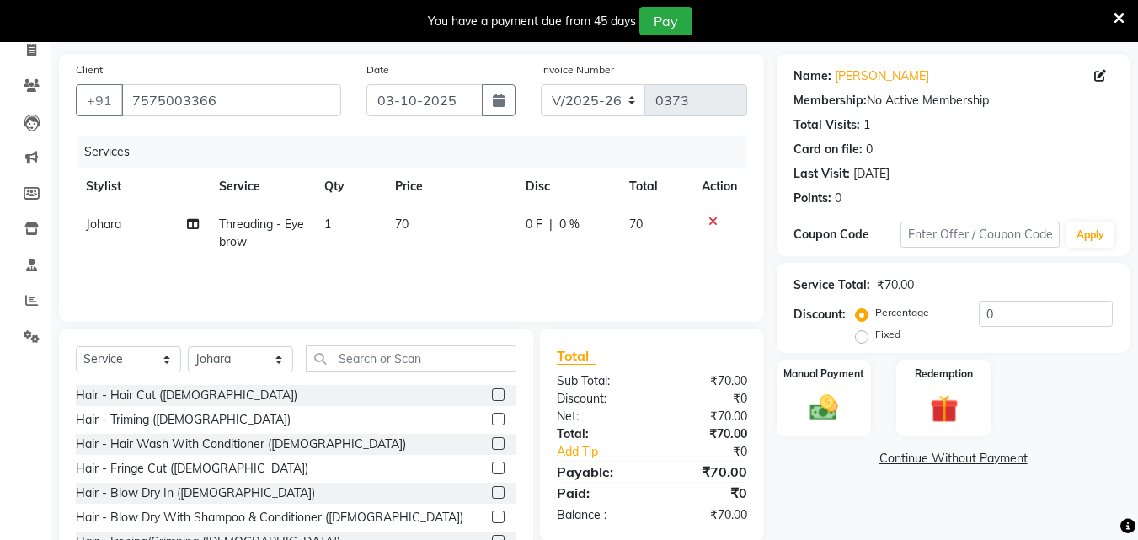
scroll to position [177, 0]
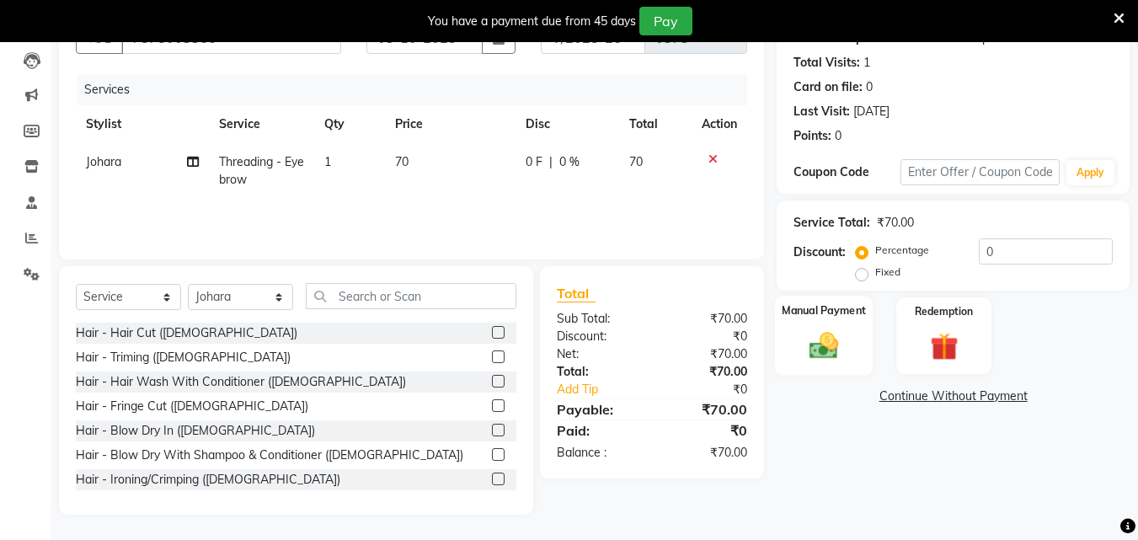
click at [798, 333] on div "Manual Payment" at bounding box center [824, 336] width 99 height 80
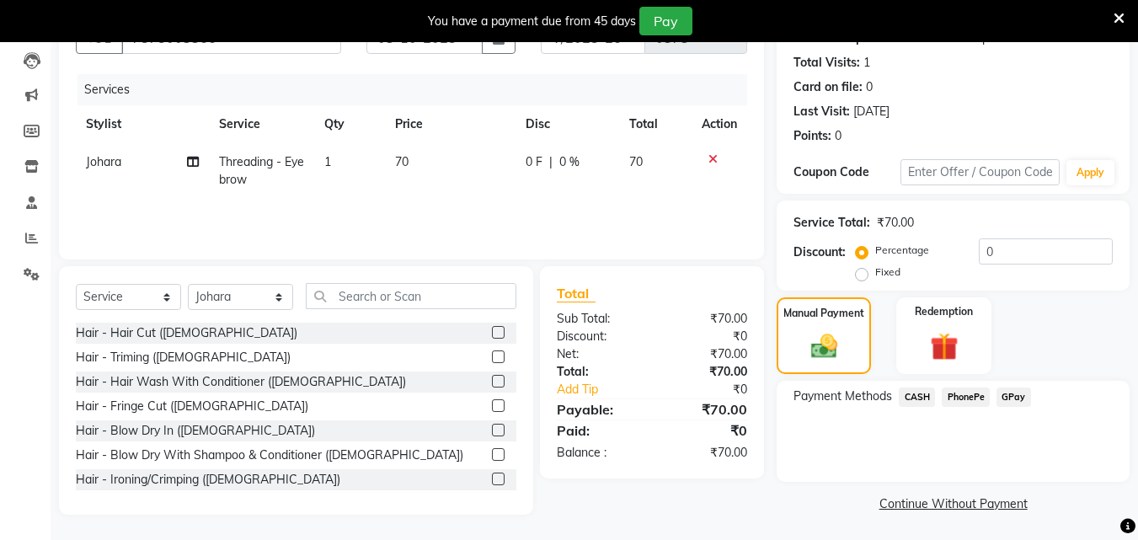
click at [919, 398] on span "CASH" at bounding box center [917, 396] width 36 height 19
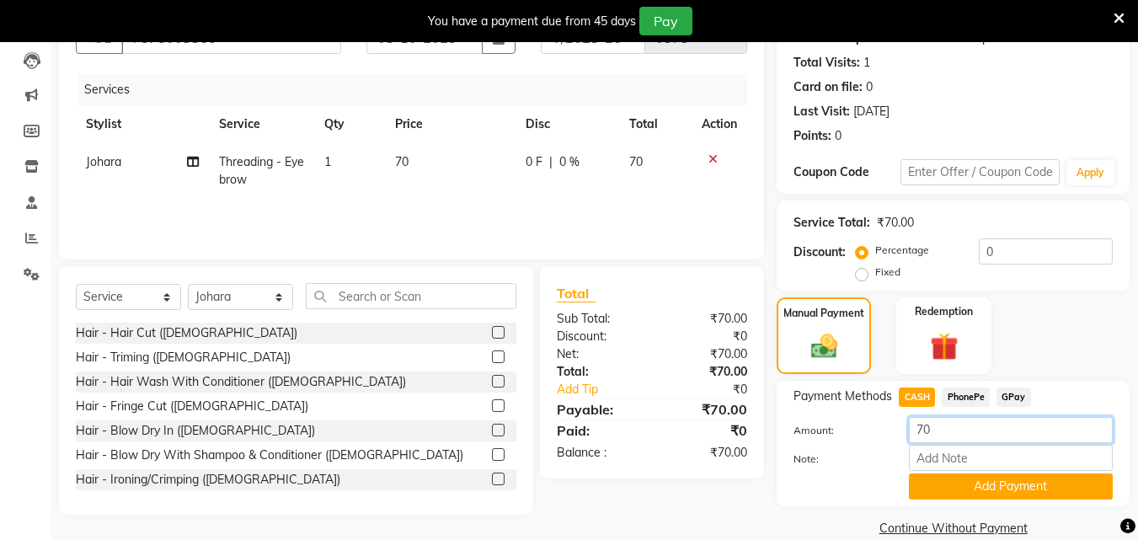
click at [941, 435] on input "70" at bounding box center [1011, 430] width 204 height 26
type input "7"
type input "100"
click at [995, 485] on button "Add Payment" at bounding box center [1011, 486] width 204 height 26
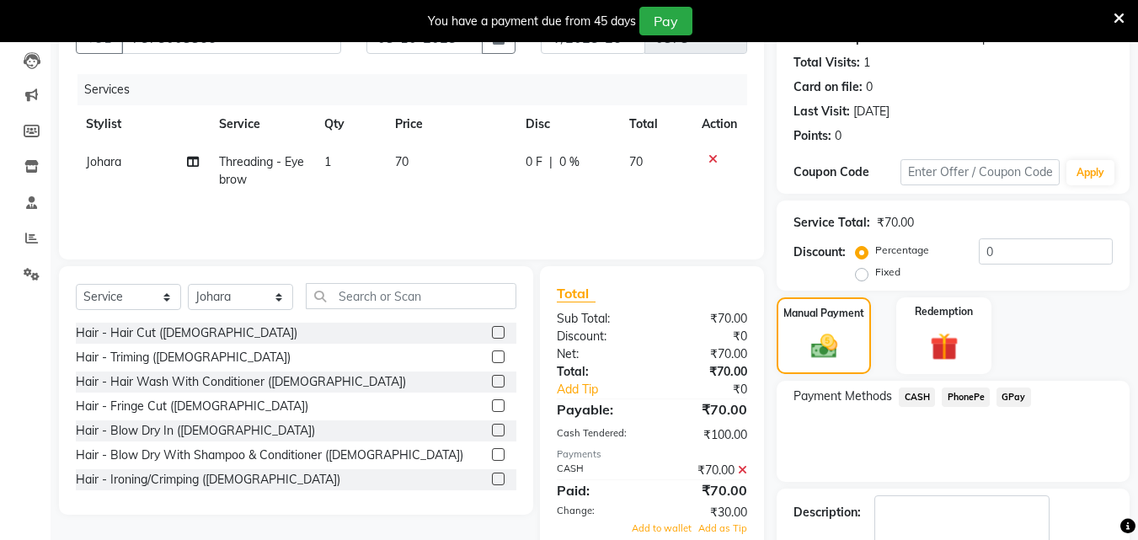
scroll to position [274, 0]
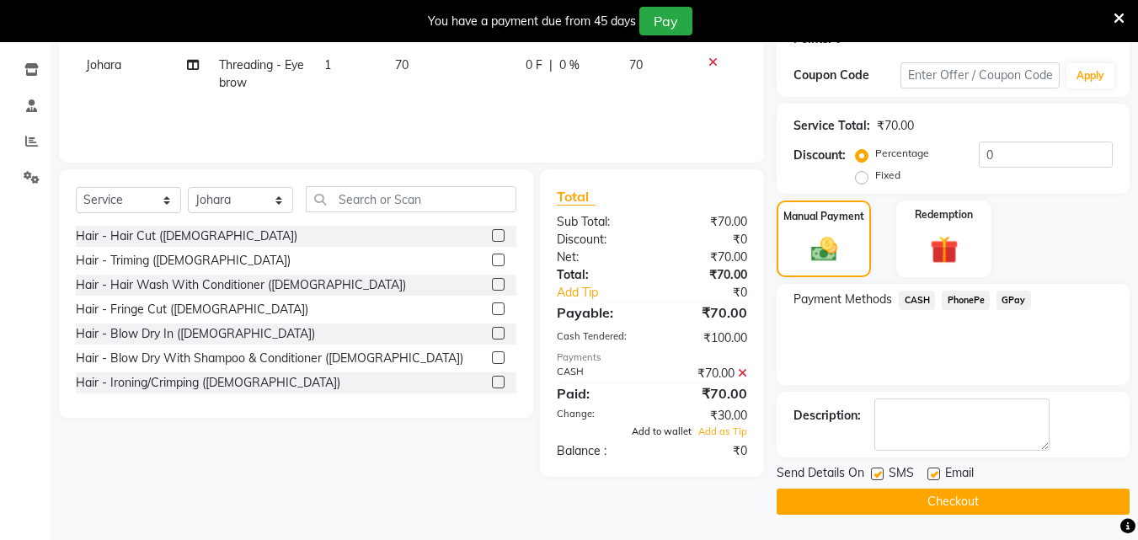
click at [676, 431] on span "Add to wallet" at bounding box center [662, 431] width 60 height 12
click at [945, 493] on button "Checkout" at bounding box center [952, 501] width 353 height 26
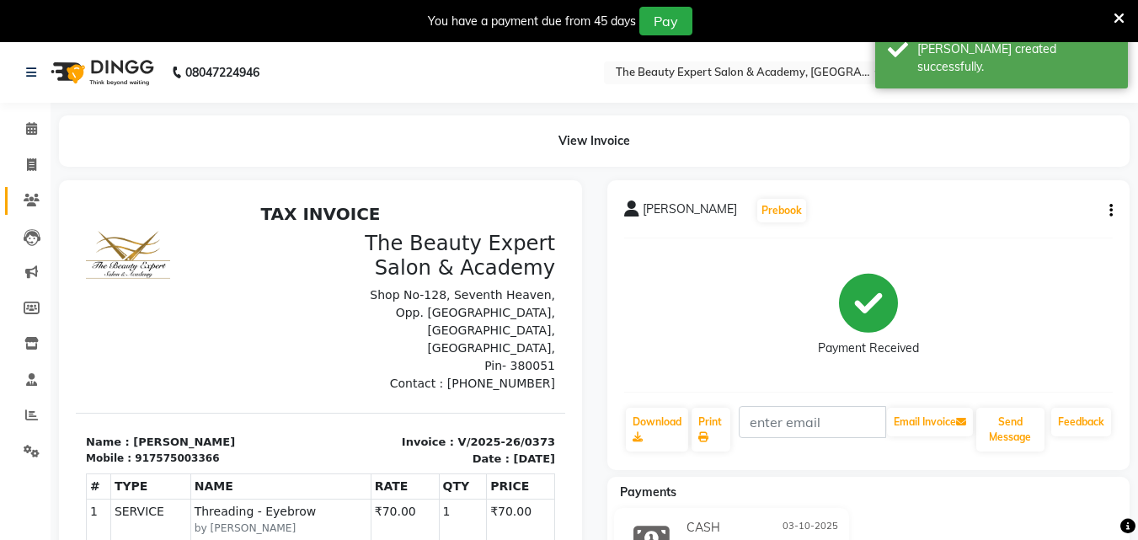
click at [30, 189] on link "Clients" at bounding box center [25, 201] width 40 height 28
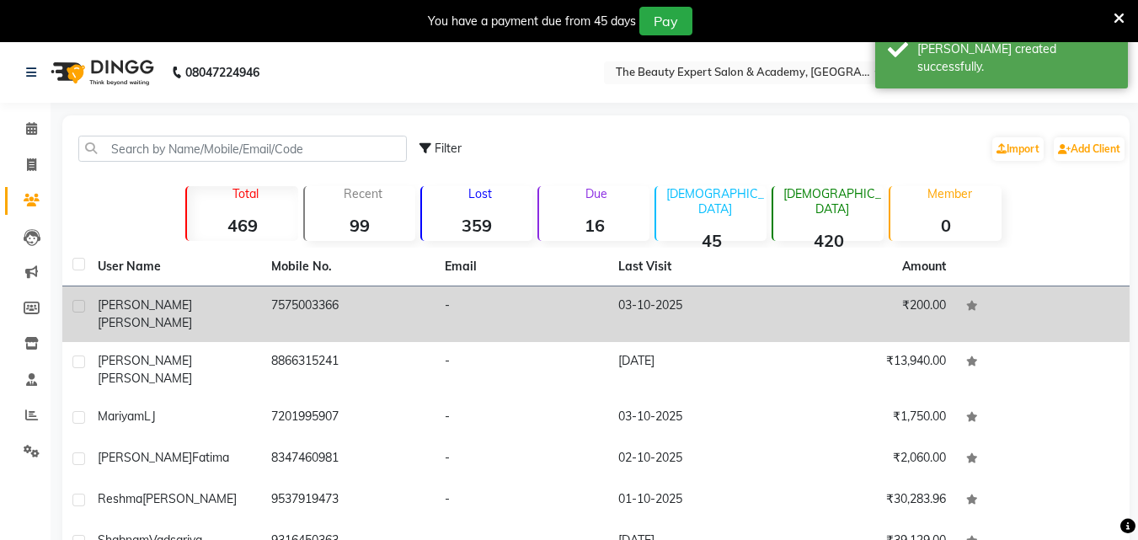
click at [168, 304] on div "[PERSON_NAME]" at bounding box center [174, 313] width 153 height 35
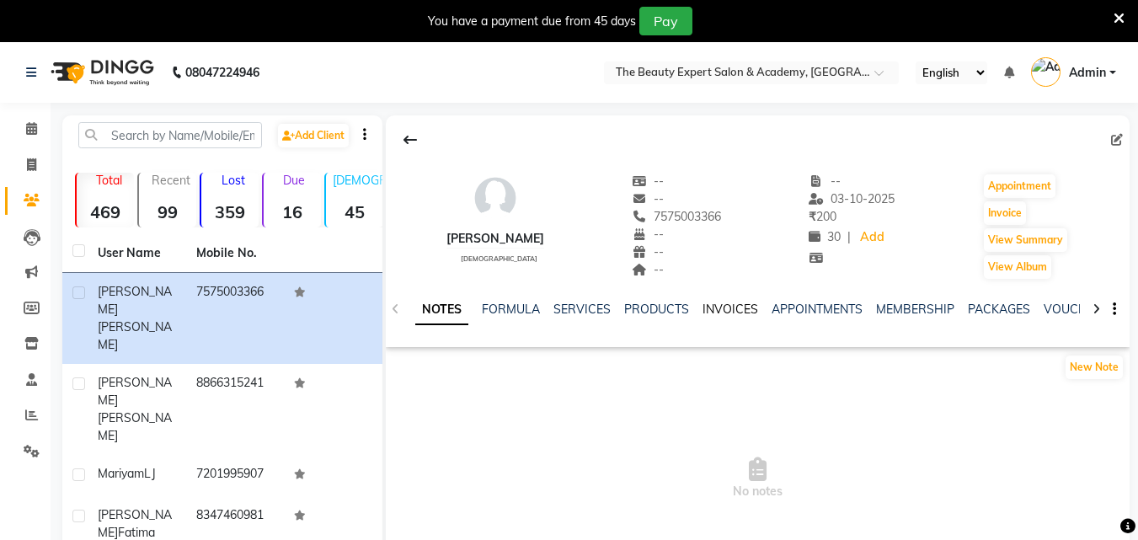
click at [733, 310] on link "INVOICES" at bounding box center [730, 308] width 56 height 15
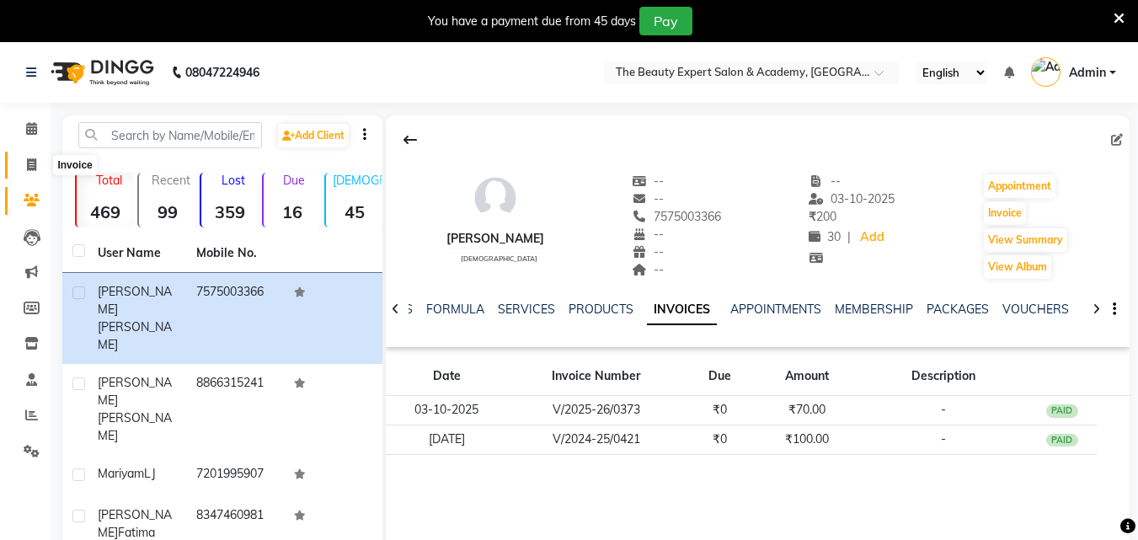
click at [30, 158] on icon at bounding box center [31, 164] width 9 height 13
select select "service"
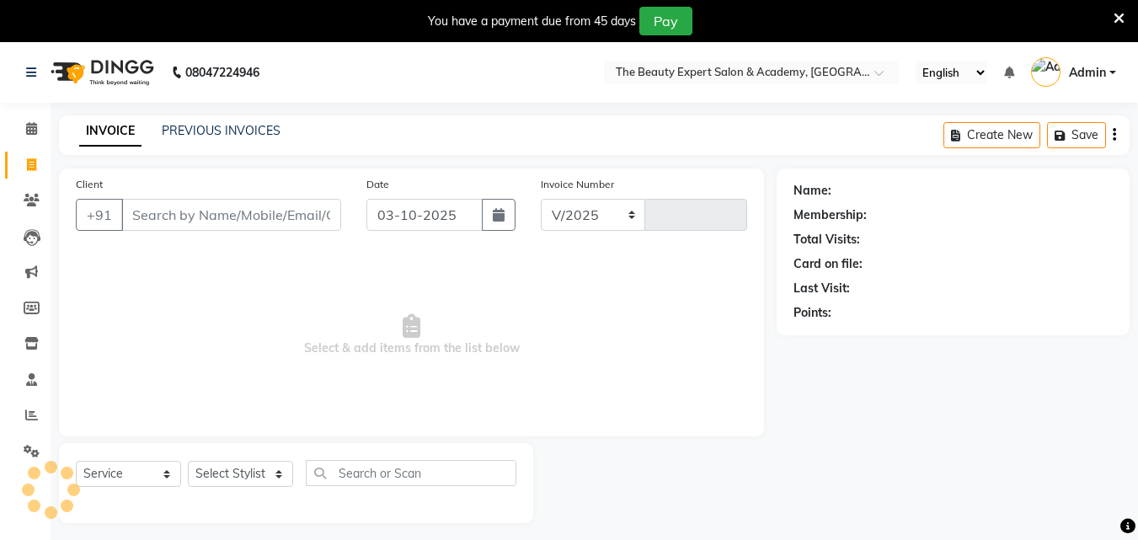
select select "655"
type input "0374"
click at [125, 60] on img at bounding box center [100, 72] width 115 height 47
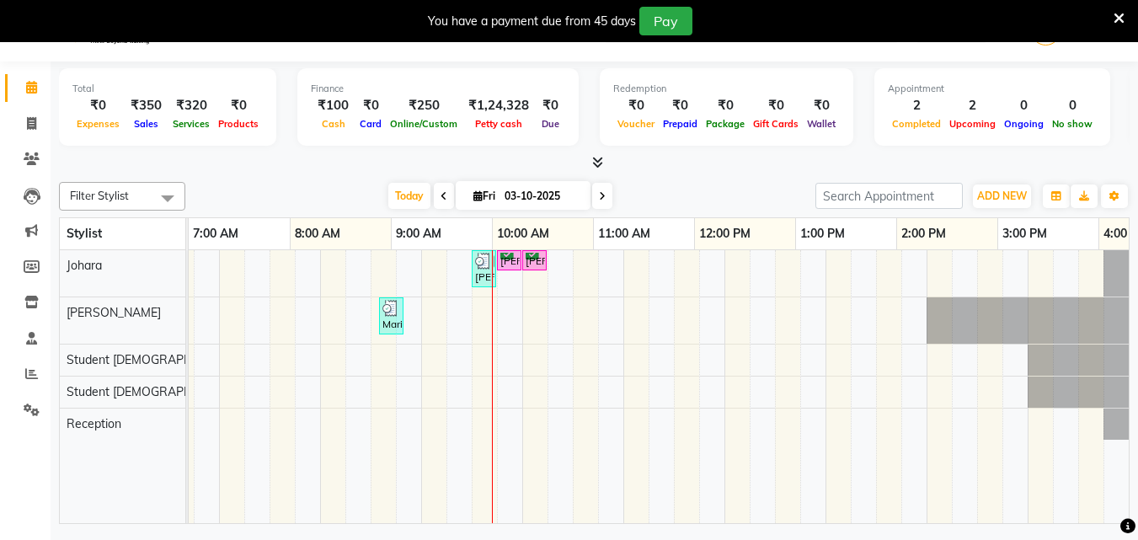
scroll to position [0, 778]
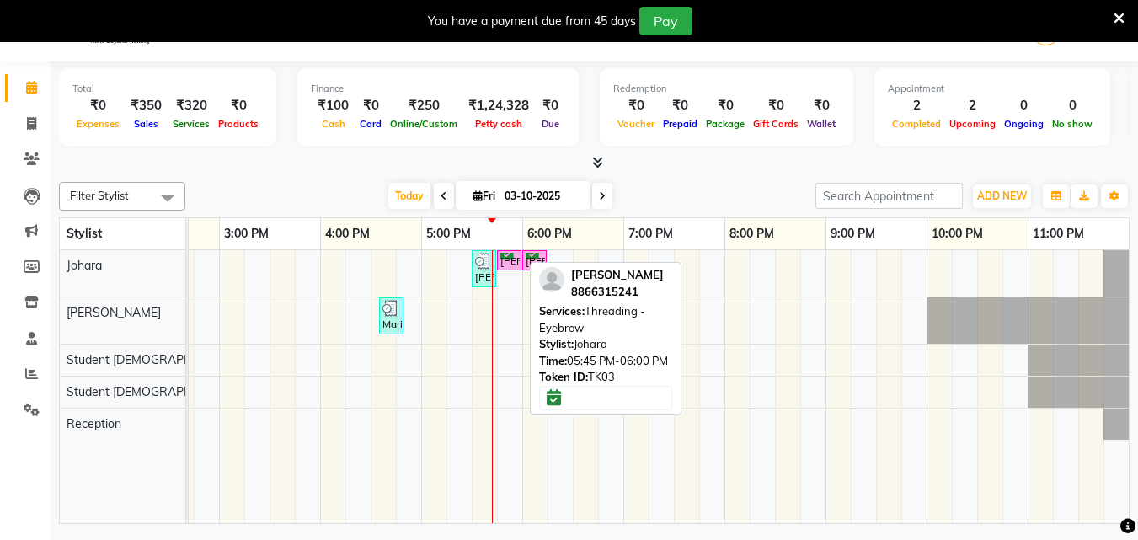
click at [509, 258] on div "[PERSON_NAME], TK03, 05:45 PM-06:00 PM, Threading - Eyebrow" at bounding box center [509, 261] width 21 height 16
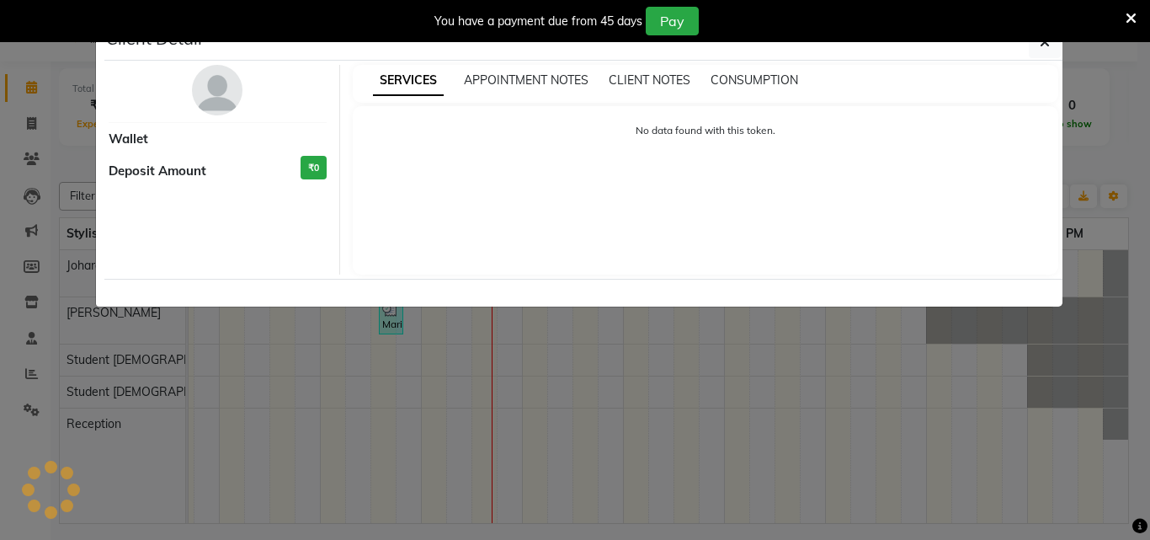
select select "6"
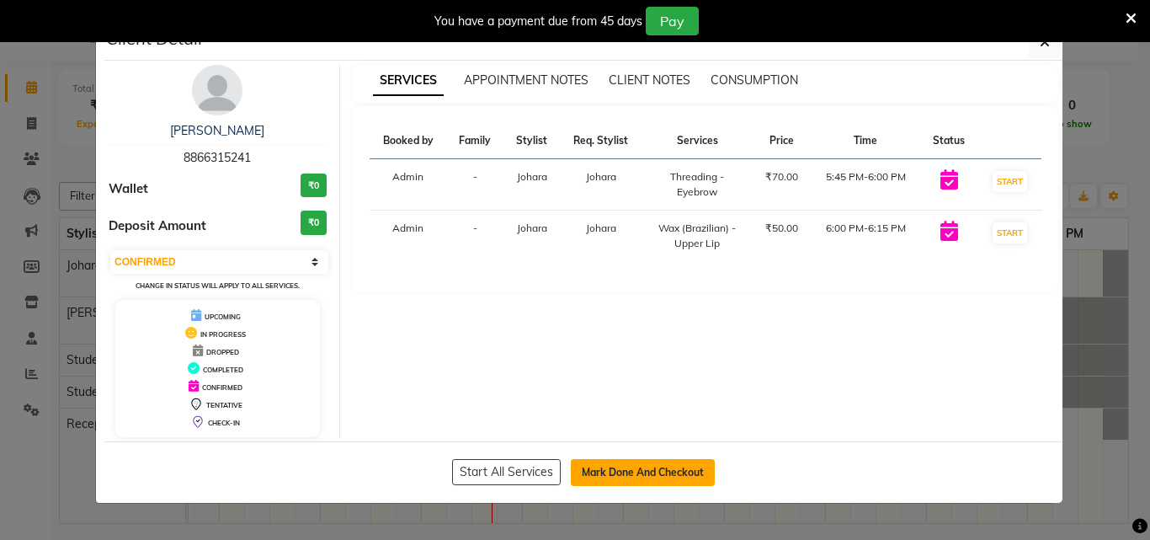
click at [601, 473] on button "Mark Done And Checkout" at bounding box center [643, 472] width 144 height 27
select select "service"
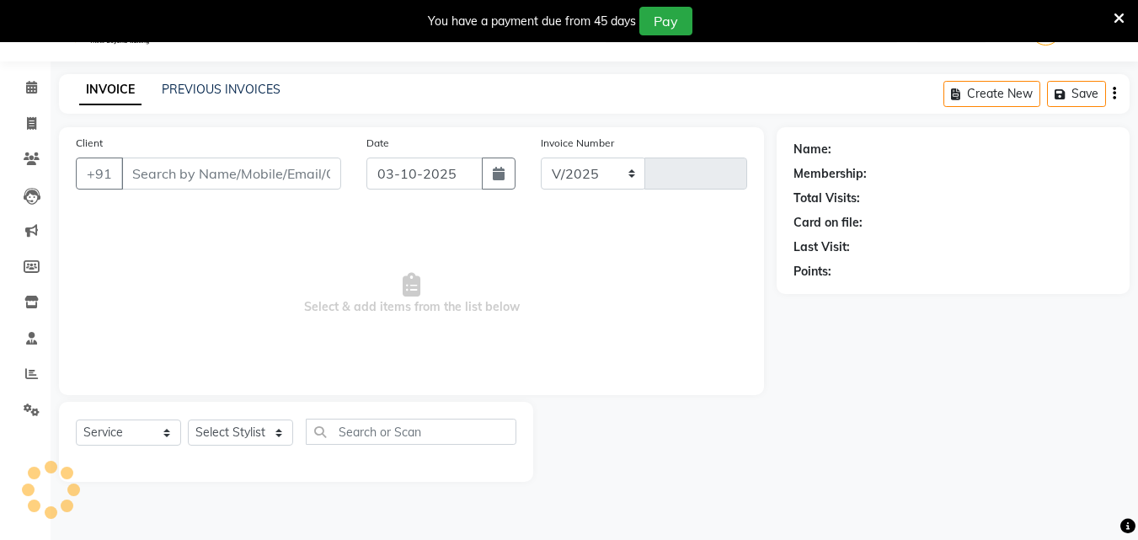
select select "655"
type input "0374"
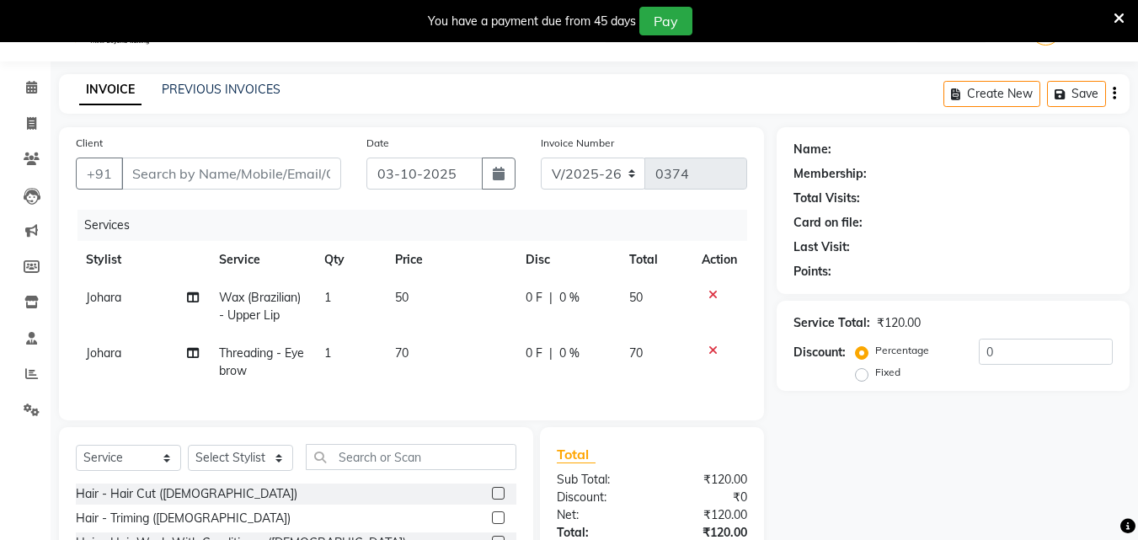
type input "8866315241"
select select "9674"
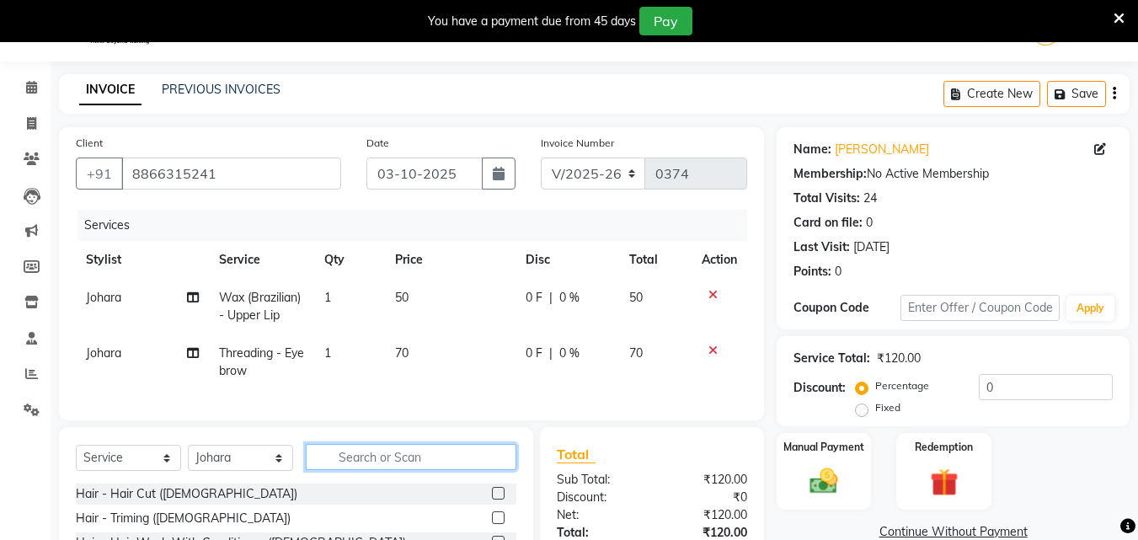
click at [424, 469] on input "text" at bounding box center [411, 457] width 211 height 26
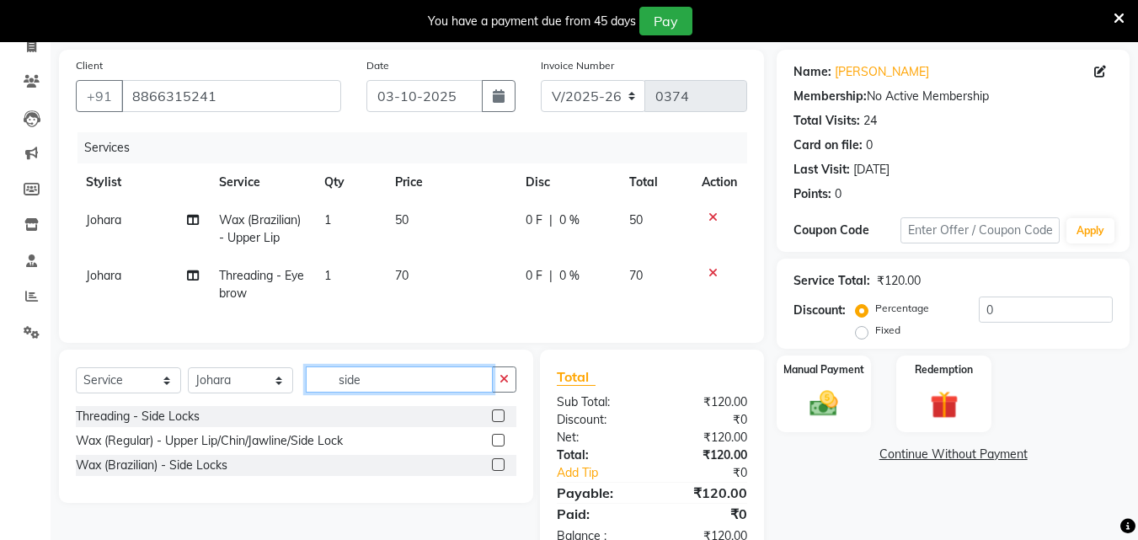
scroll to position [179, 0]
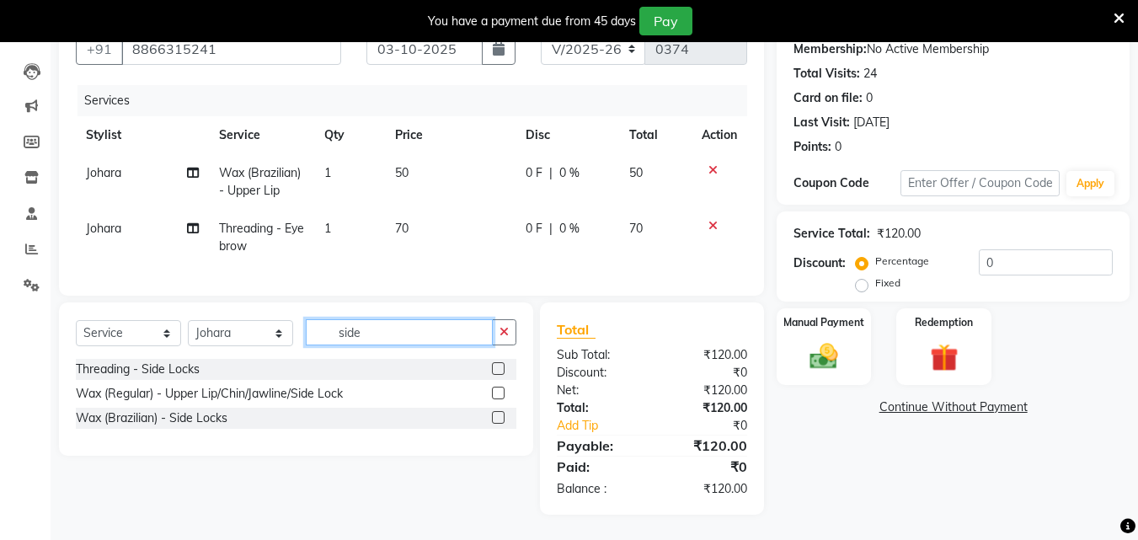
type input "side"
click at [495, 416] on label at bounding box center [498, 417] width 13 height 13
click at [495, 416] on input "checkbox" at bounding box center [497, 418] width 11 height 11
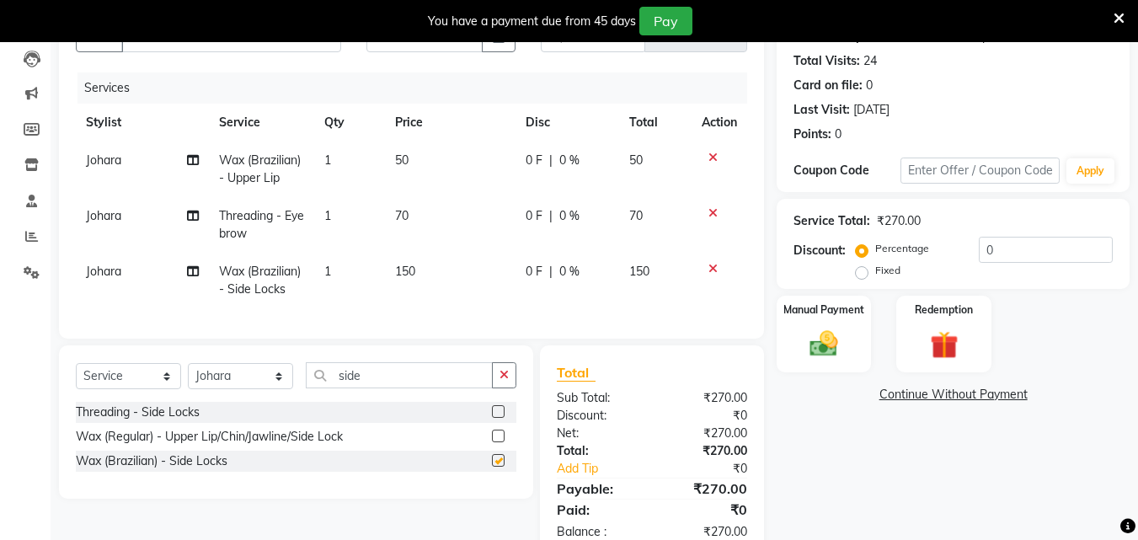
checkbox input "false"
click at [875, 272] on label "Fixed" at bounding box center [887, 270] width 25 height 15
click at [861, 272] on input "Fixed" at bounding box center [865, 270] width 12 height 12
radio input "true"
click at [991, 252] on input "0" at bounding box center [1046, 250] width 134 height 26
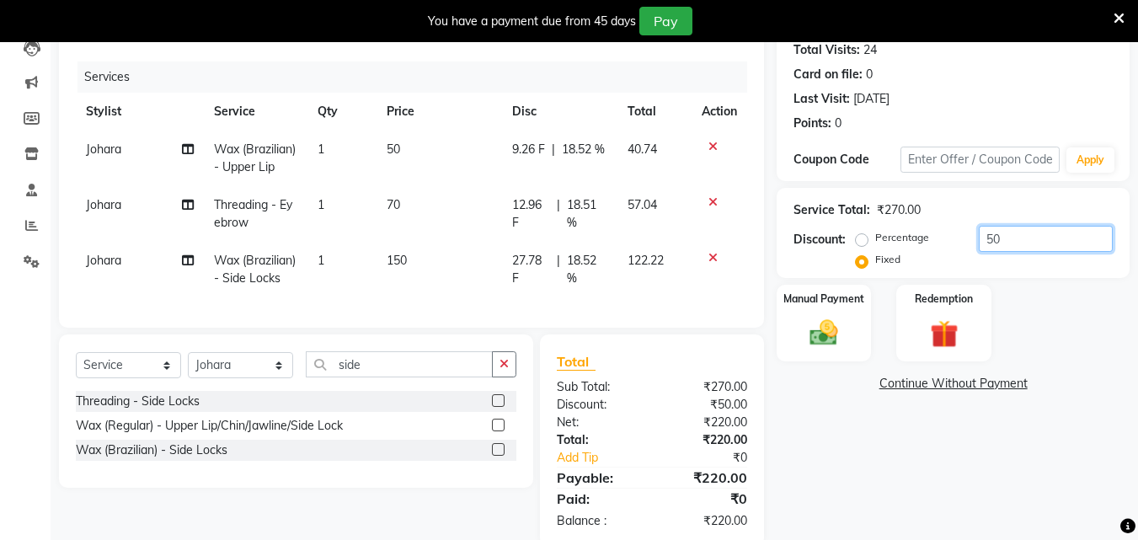
scroll to position [234, 0]
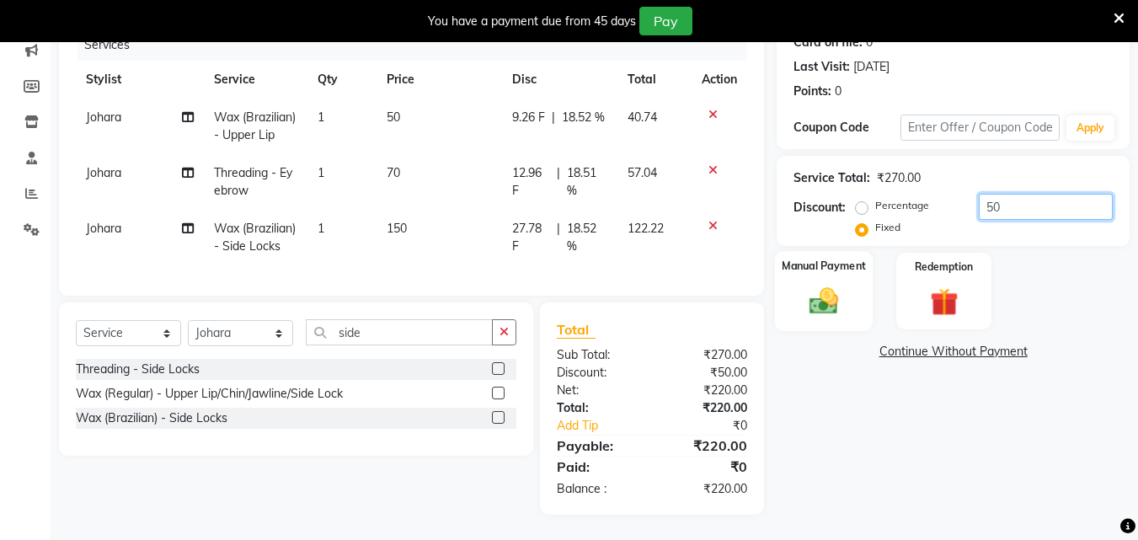
type input "50"
click at [816, 284] on img at bounding box center [823, 301] width 47 height 34
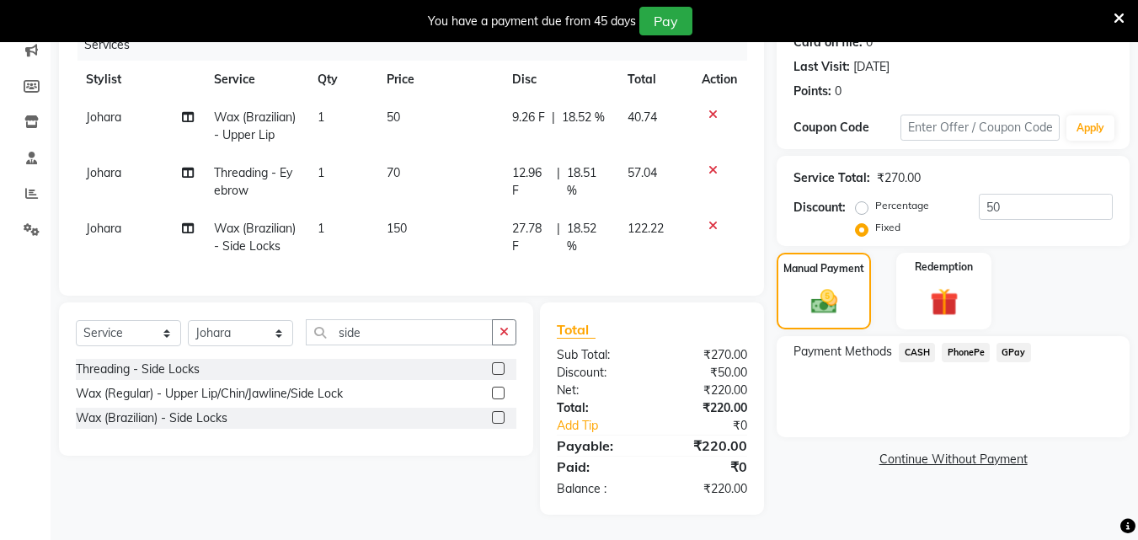
click at [1017, 343] on span "GPay" at bounding box center [1013, 352] width 35 height 19
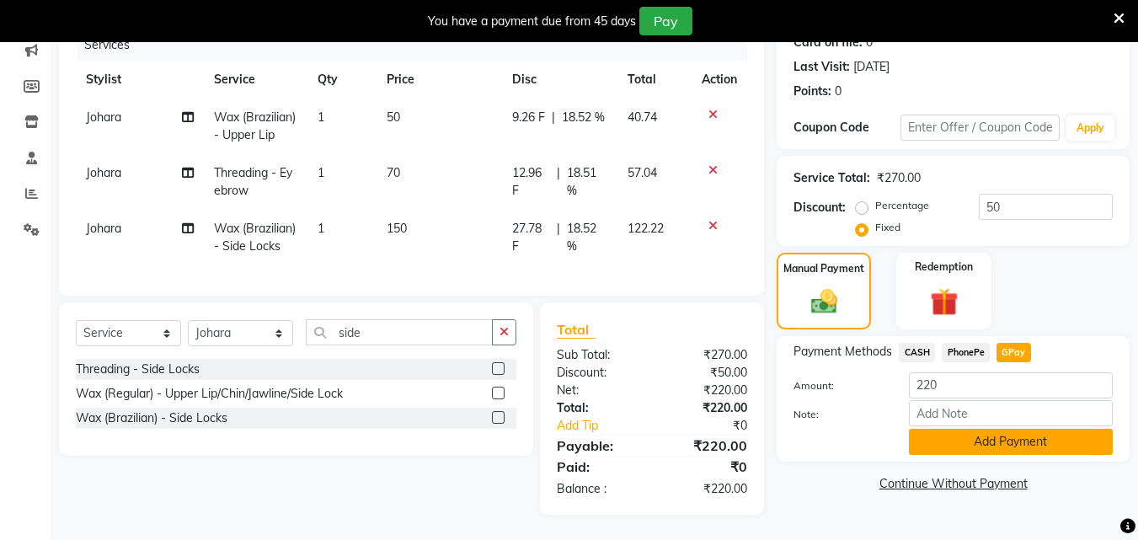
click at [984, 429] on button "Add Payment" at bounding box center [1011, 442] width 204 height 26
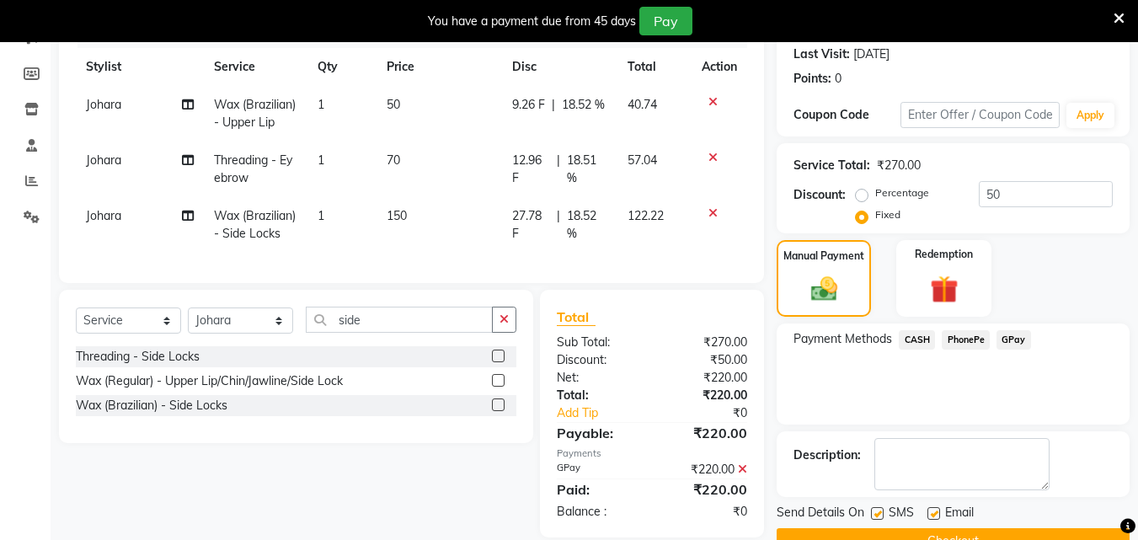
scroll to position [274, 0]
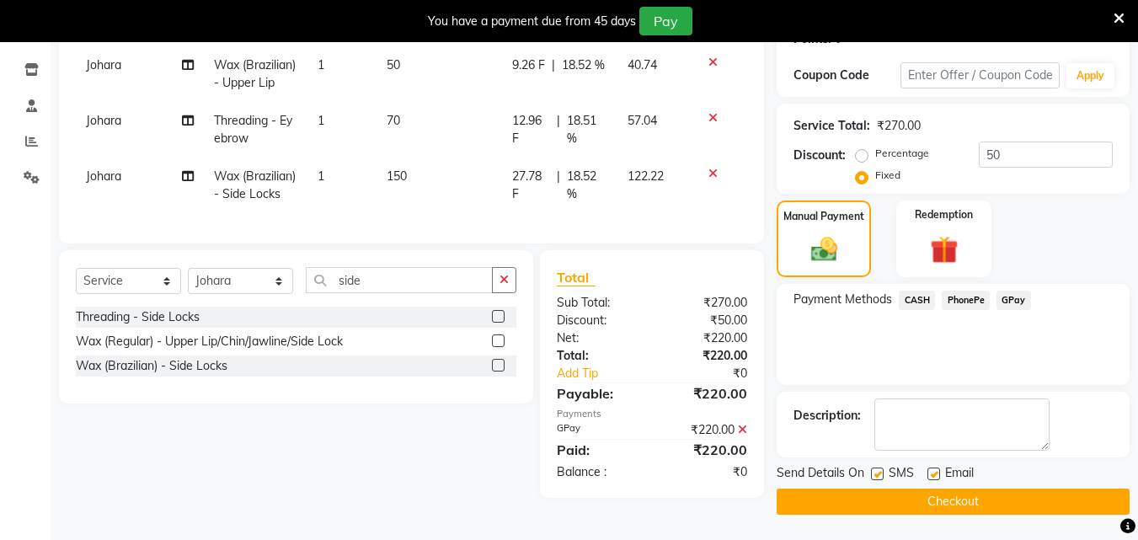
click at [947, 499] on button "Checkout" at bounding box center [952, 501] width 353 height 26
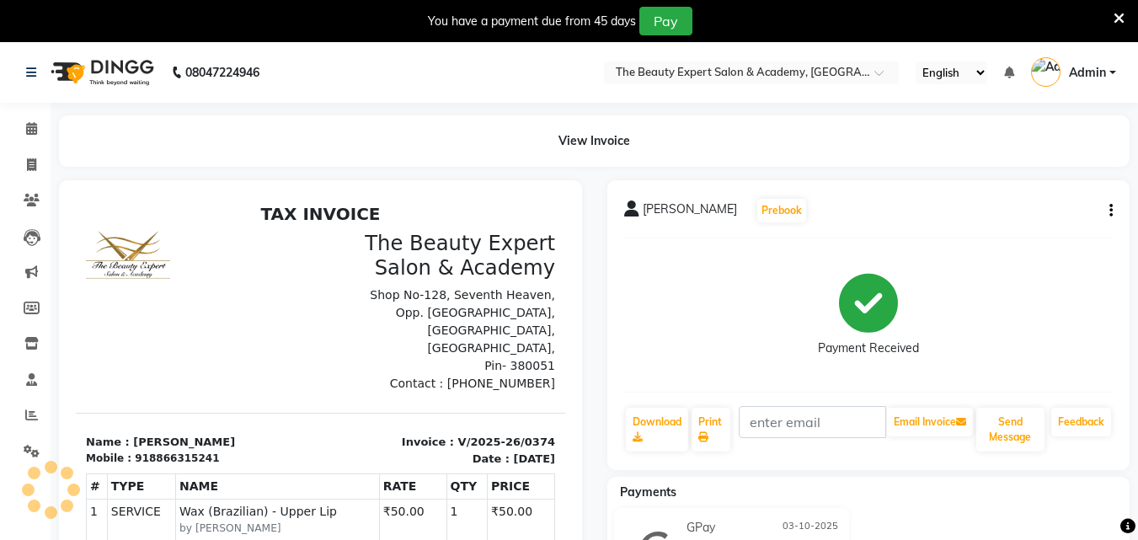
click at [115, 72] on img at bounding box center [100, 72] width 115 height 47
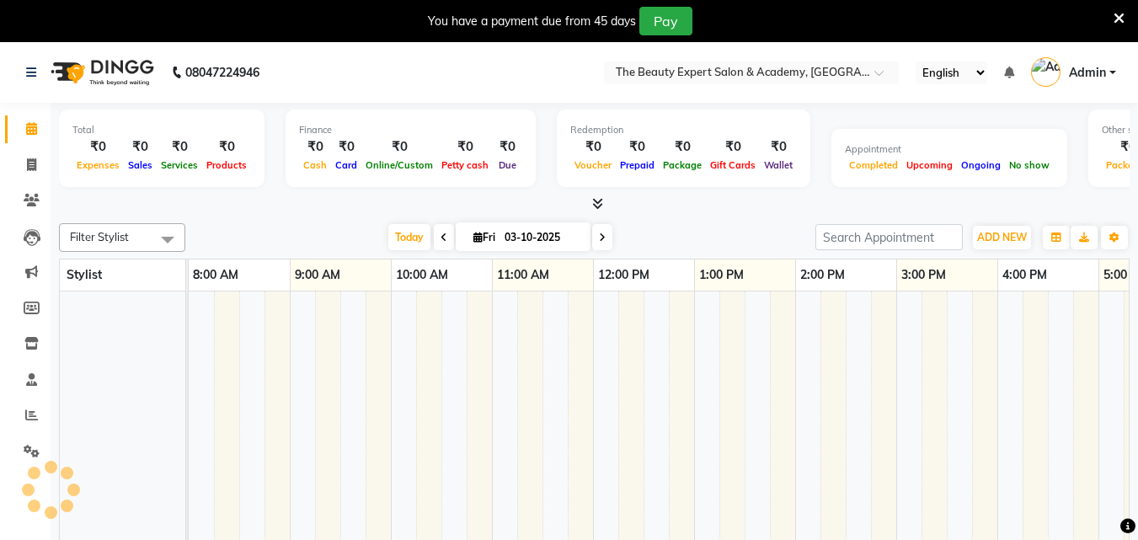
drag, startPoint x: 279, startPoint y: 316, endPoint x: 48, endPoint y: 284, distance: 232.9
click at [48, 284] on app-home "08047224946 Select Location × The Beauty Expert Salon & Academy, Makarba Englis…" at bounding box center [569, 305] width 1138 height 527
click at [29, 412] on icon at bounding box center [31, 414] width 13 height 13
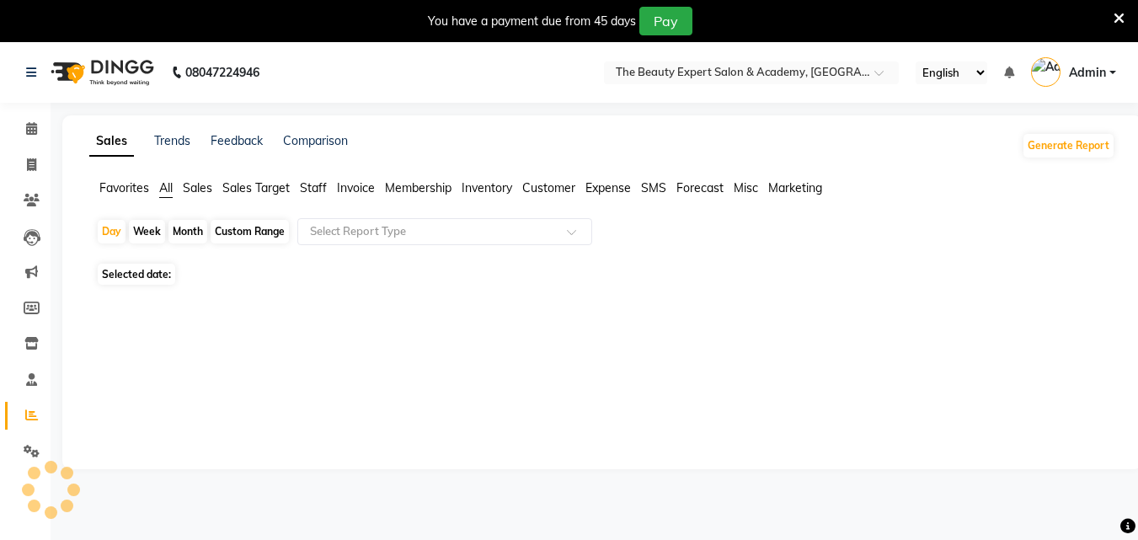
click at [184, 231] on div "Month" at bounding box center [187, 232] width 39 height 24
select select "10"
select select "2025"
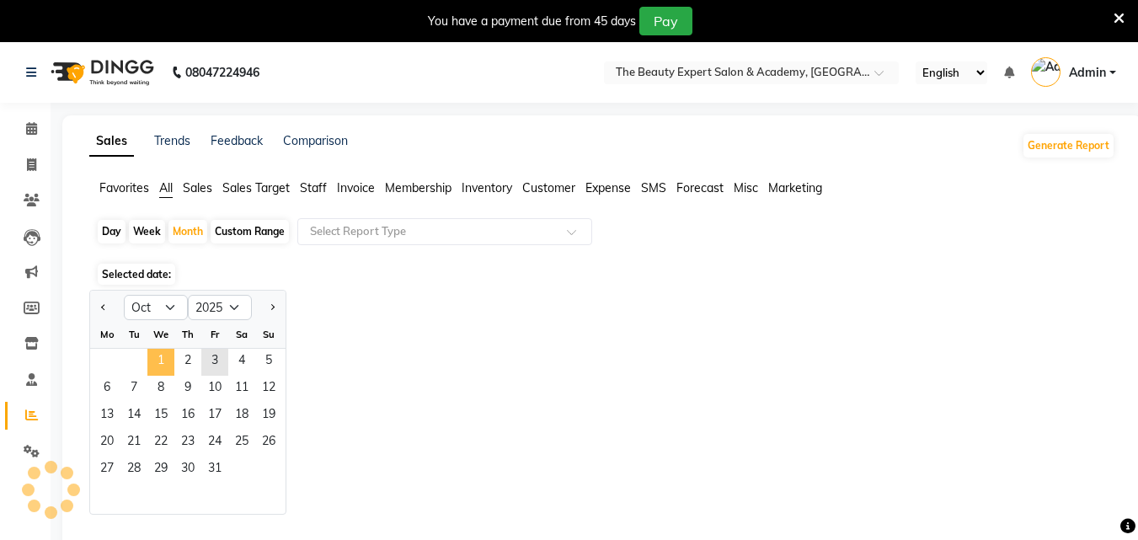
click at [158, 365] on span "1" at bounding box center [160, 362] width 27 height 27
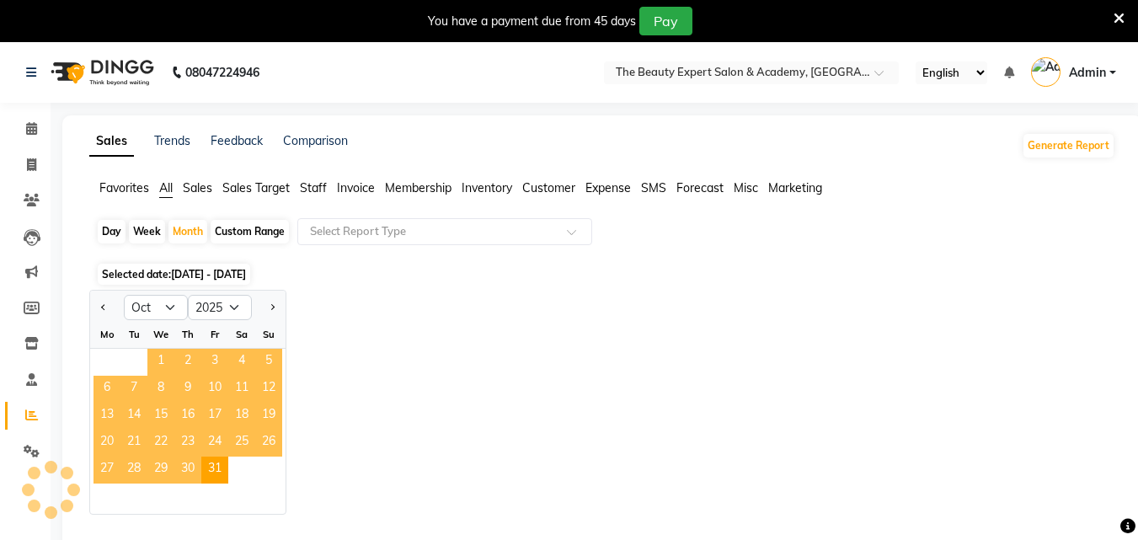
click at [159, 360] on span "1" at bounding box center [160, 362] width 27 height 27
click at [160, 359] on span "1" at bounding box center [160, 362] width 27 height 27
